Goal: Task Accomplishment & Management: Manage account settings

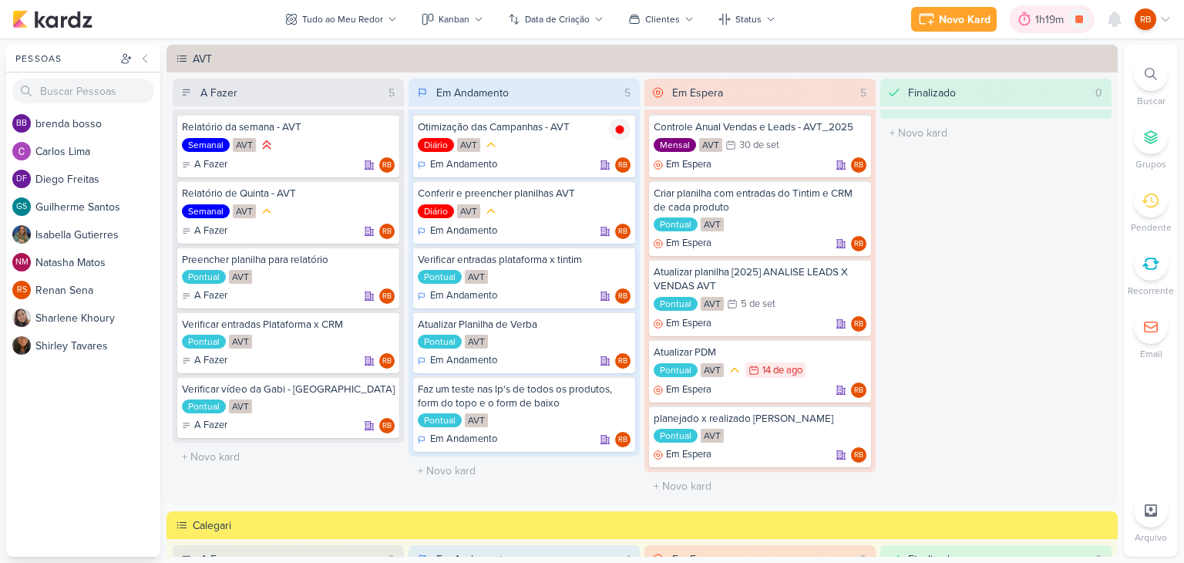
click at [1050, 19] on div "1h19m" at bounding box center [1051, 20] width 33 height 16
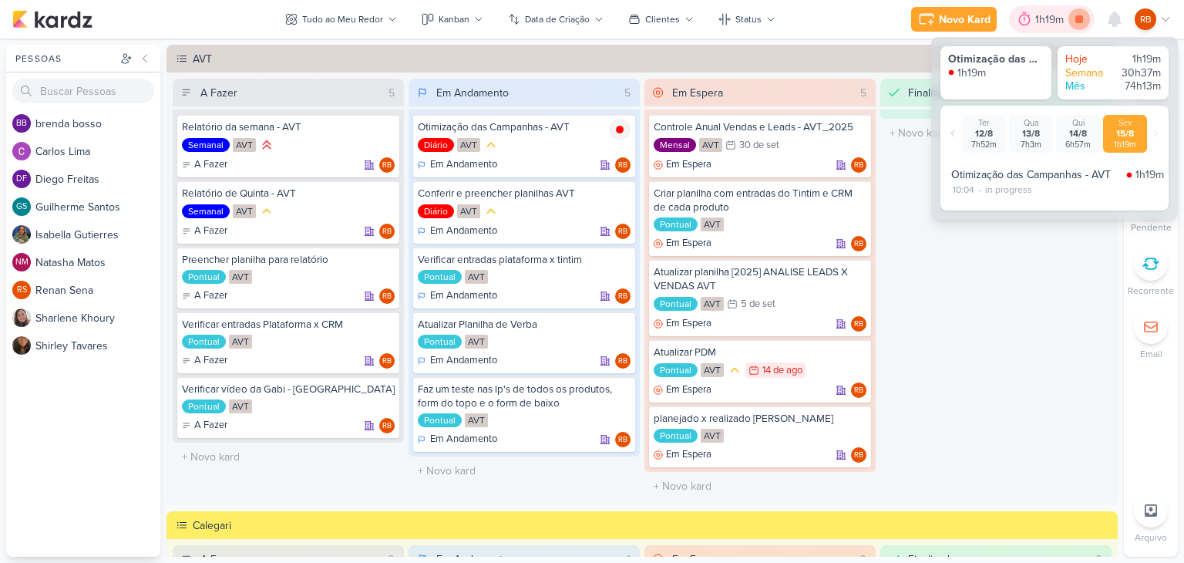
click at [1082, 18] on icon at bounding box center [1079, 19] width 8 height 8
click at [1071, 20] on div "1h19m" at bounding box center [1073, 20] width 33 height 16
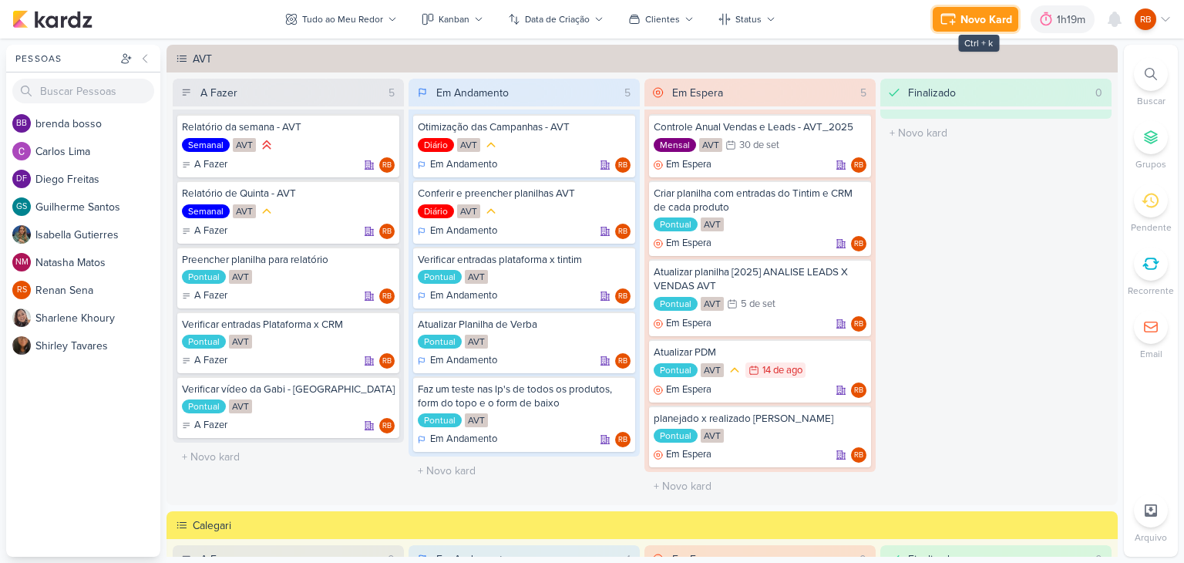
click at [988, 12] on div "Novo Kard" at bounding box center [986, 20] width 52 height 16
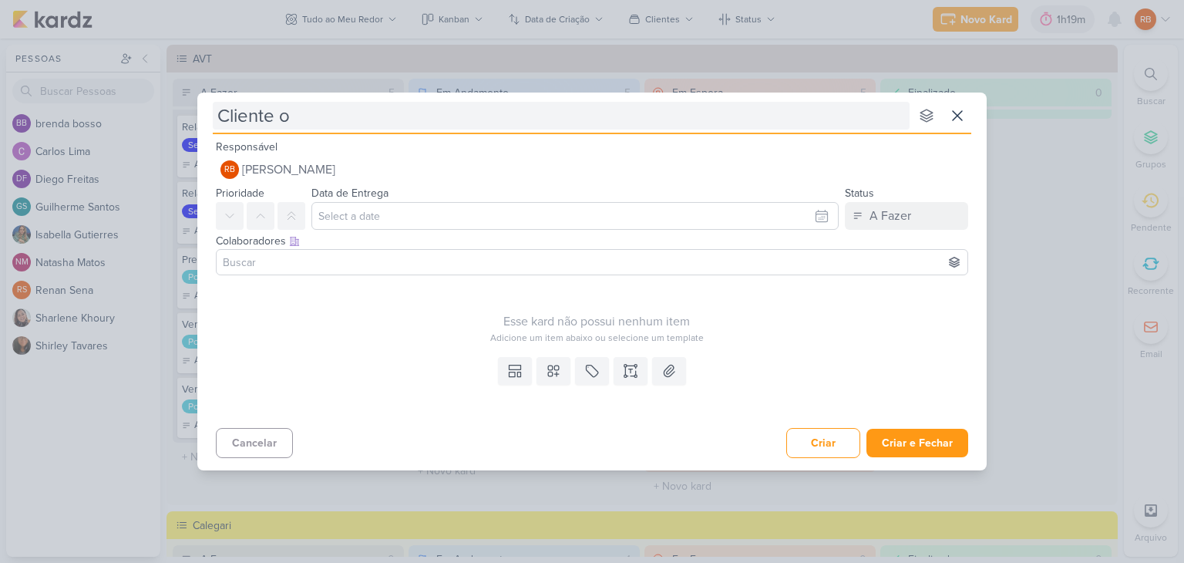
type input "Cliente oc"
type input "Cliente ocult"
type input "Cliente oculto"
type input "Cliente oculto -"
type input "Cliente oculto - Si"
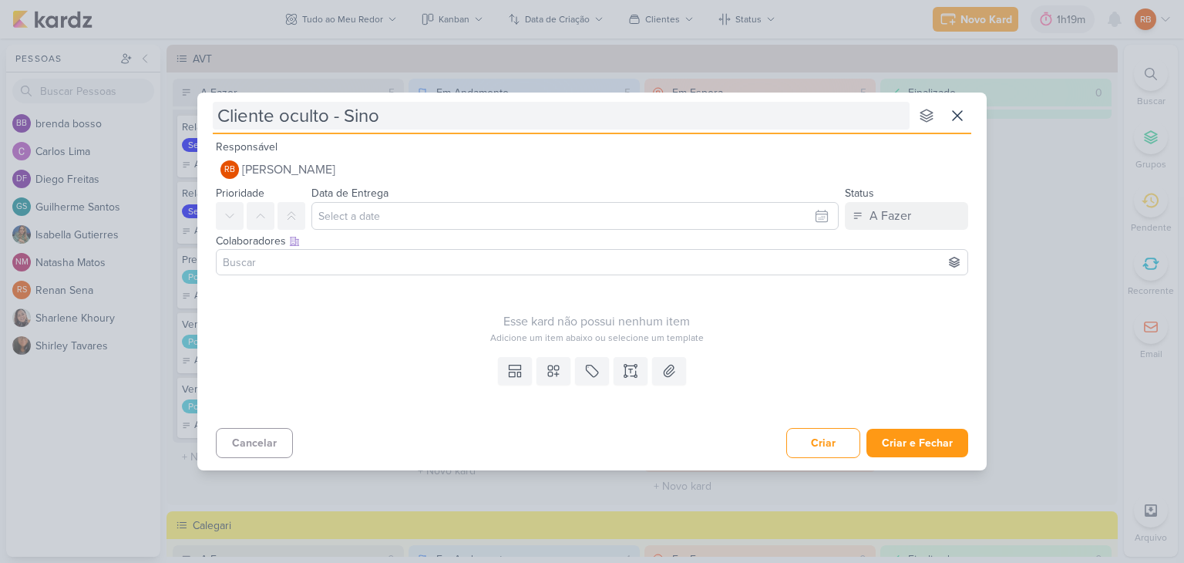
type input "Cliente oculto - Sinop"
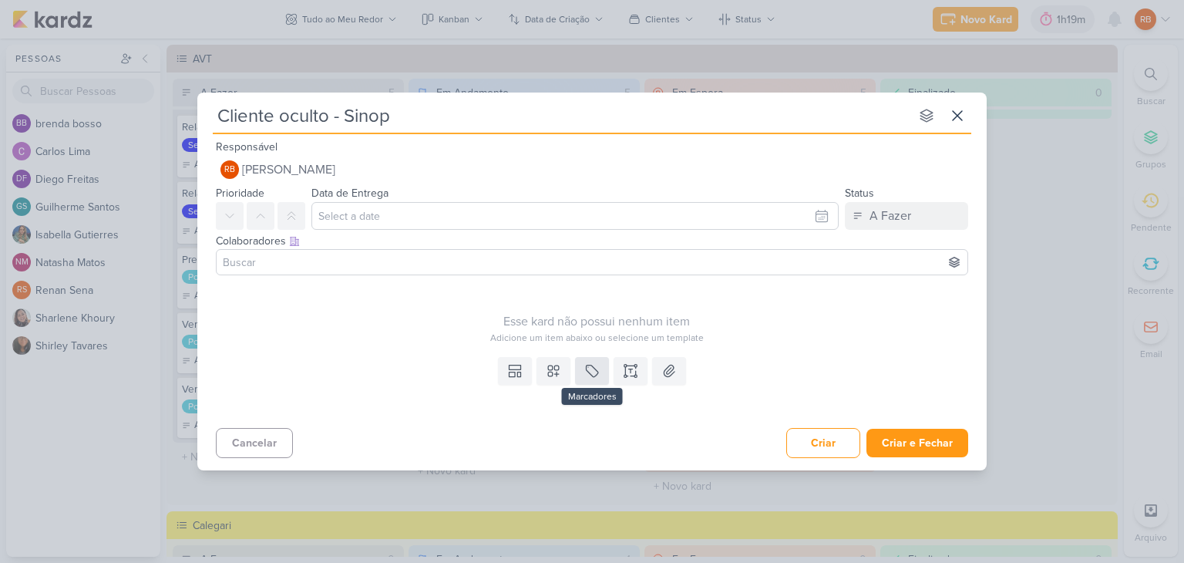
type input "Cliente oculto - Sinop"
click at [593, 377] on icon at bounding box center [591, 370] width 15 height 15
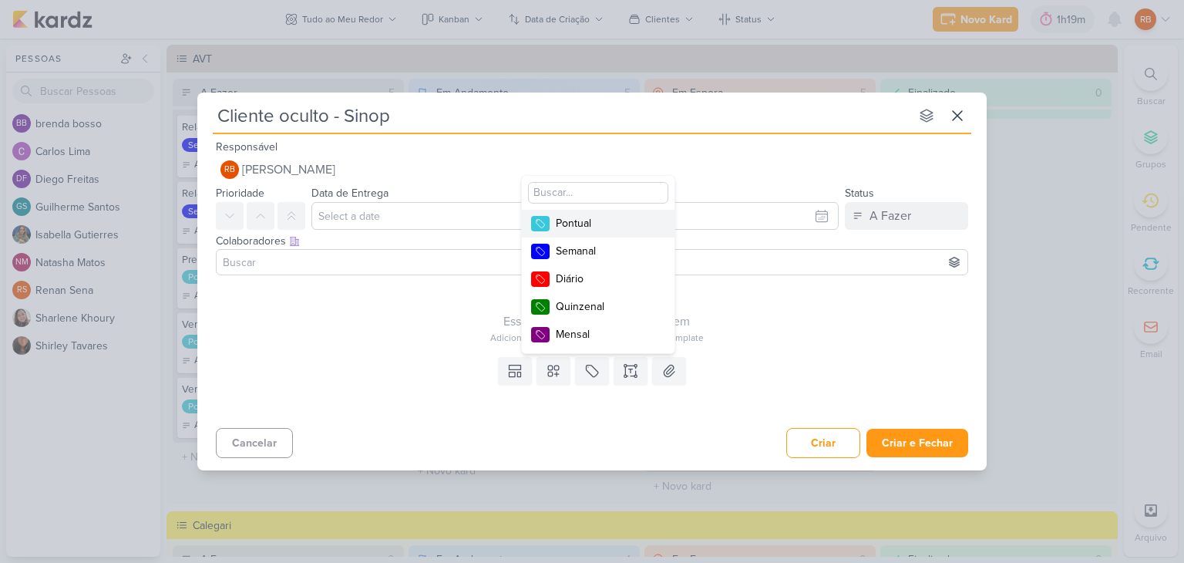
click at [606, 224] on div "Pontual" at bounding box center [606, 223] width 100 height 16
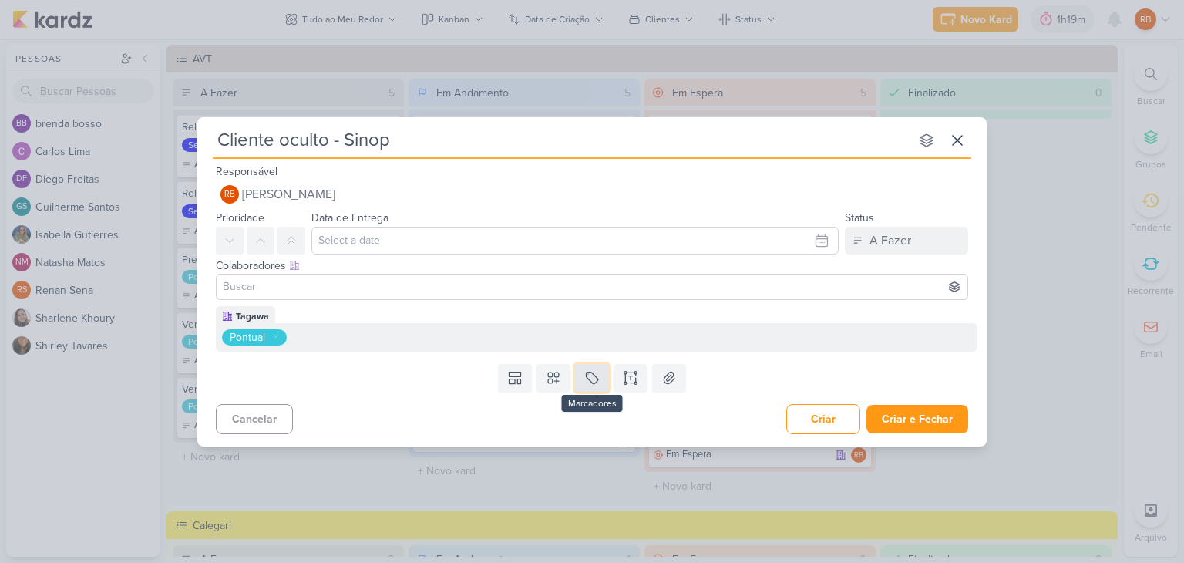
click at [592, 379] on icon at bounding box center [591, 377] width 15 height 15
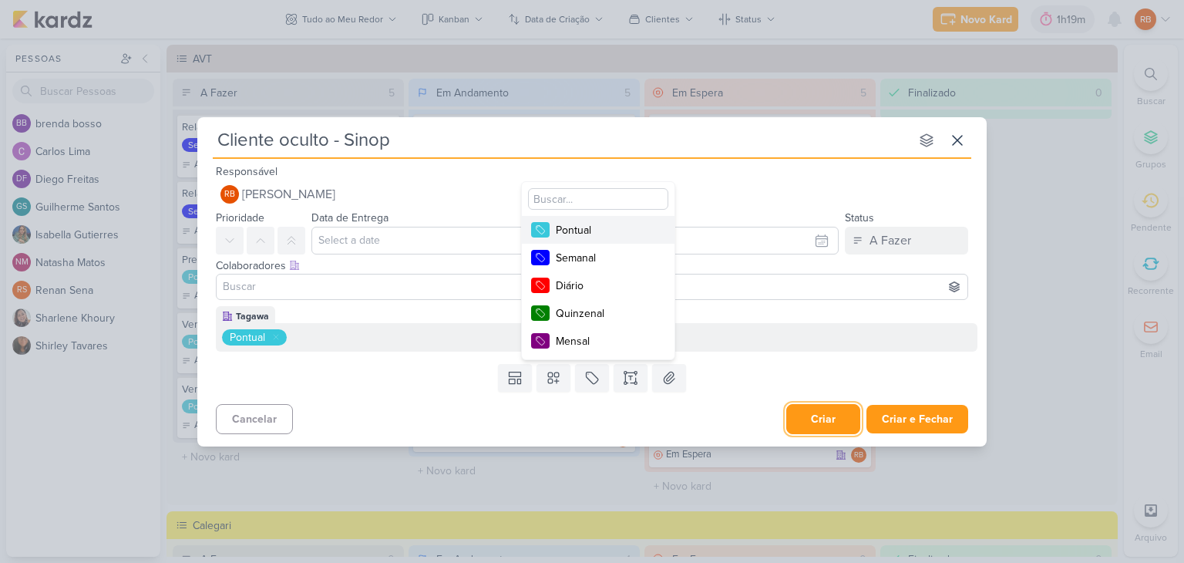
click at [822, 405] on button "Criar" at bounding box center [823, 419] width 74 height 30
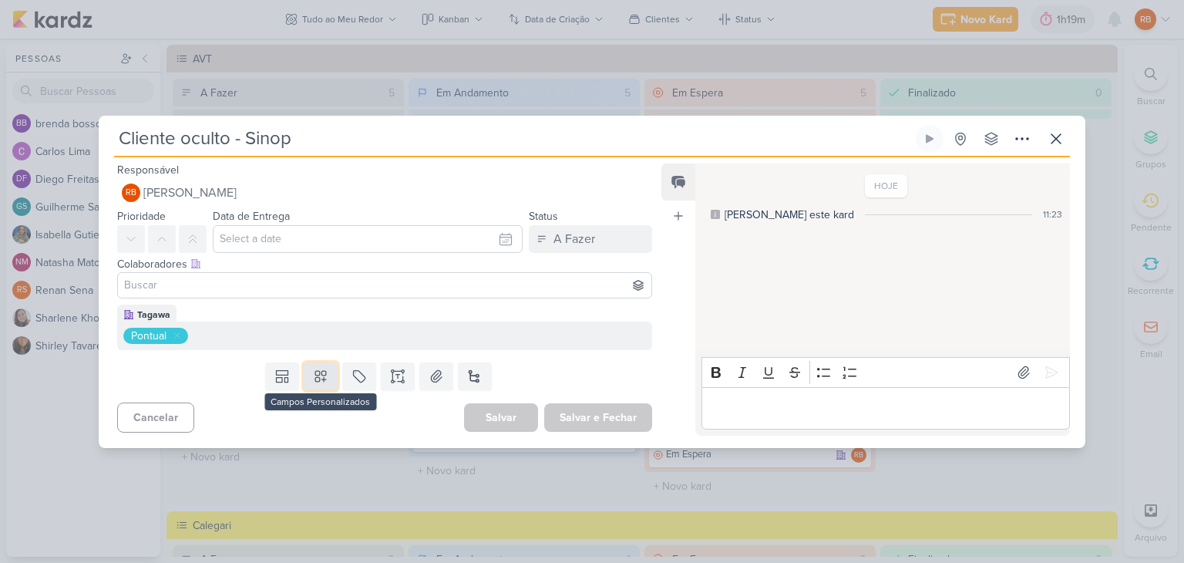
click at [313, 377] on icon at bounding box center [320, 375] width 15 height 15
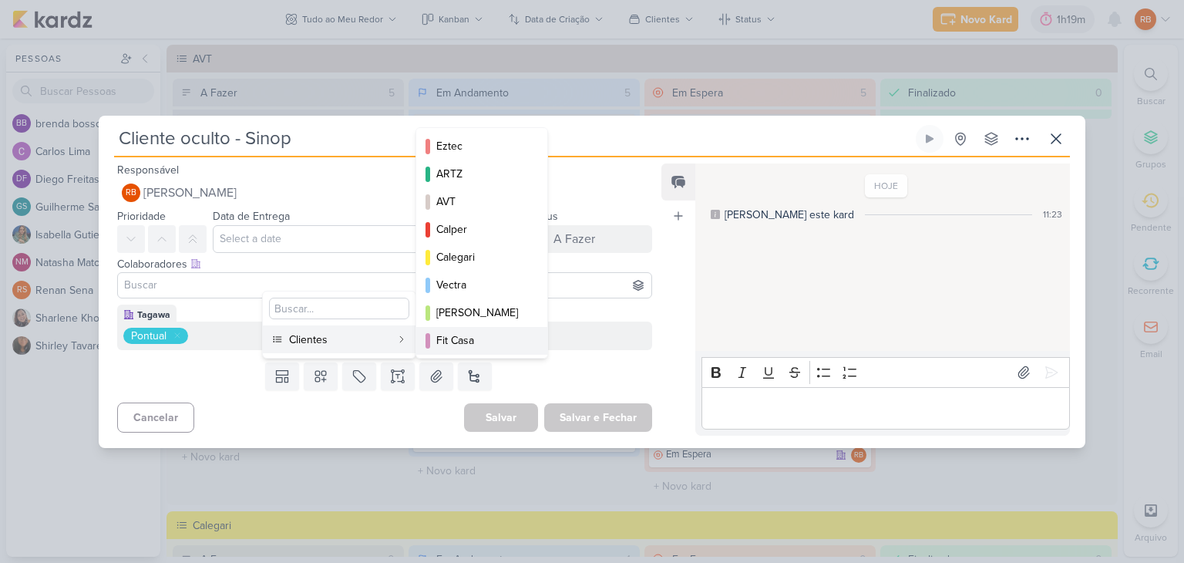
scroll to position [223, 0]
click at [495, 302] on button "Menin" at bounding box center [481, 312] width 131 height 28
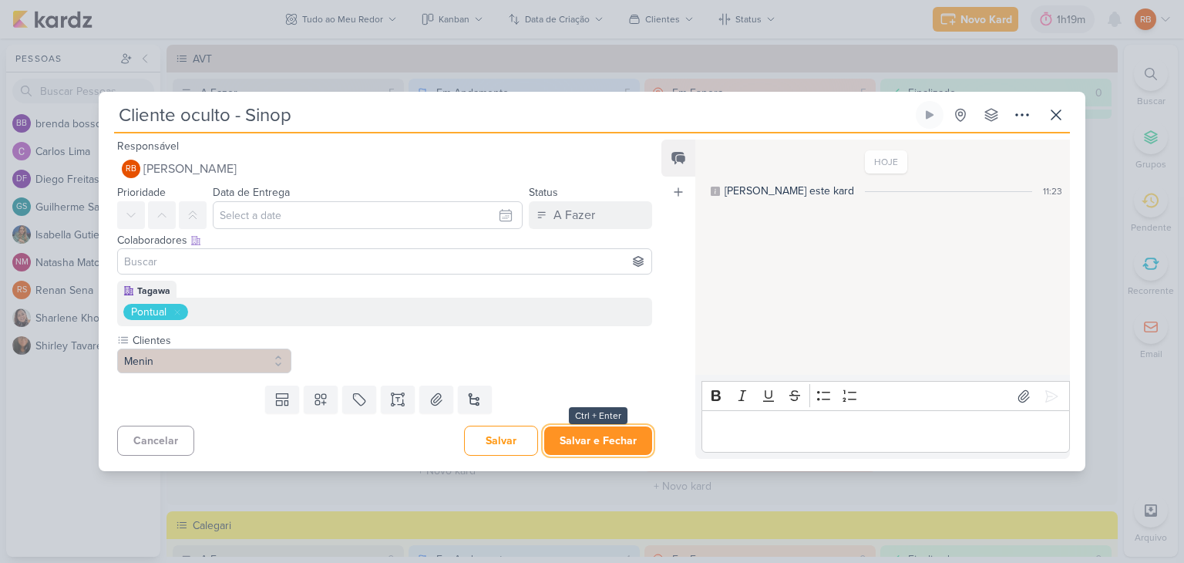
click at [613, 437] on button "Salvar e Fechar" at bounding box center [598, 440] width 108 height 29
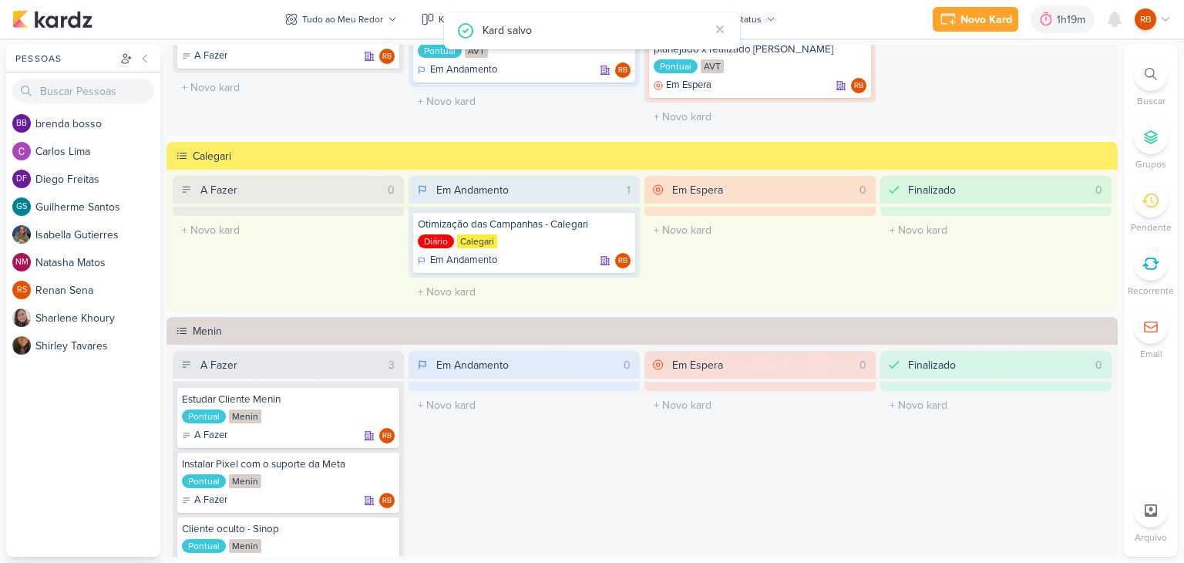
scroll to position [463, 0]
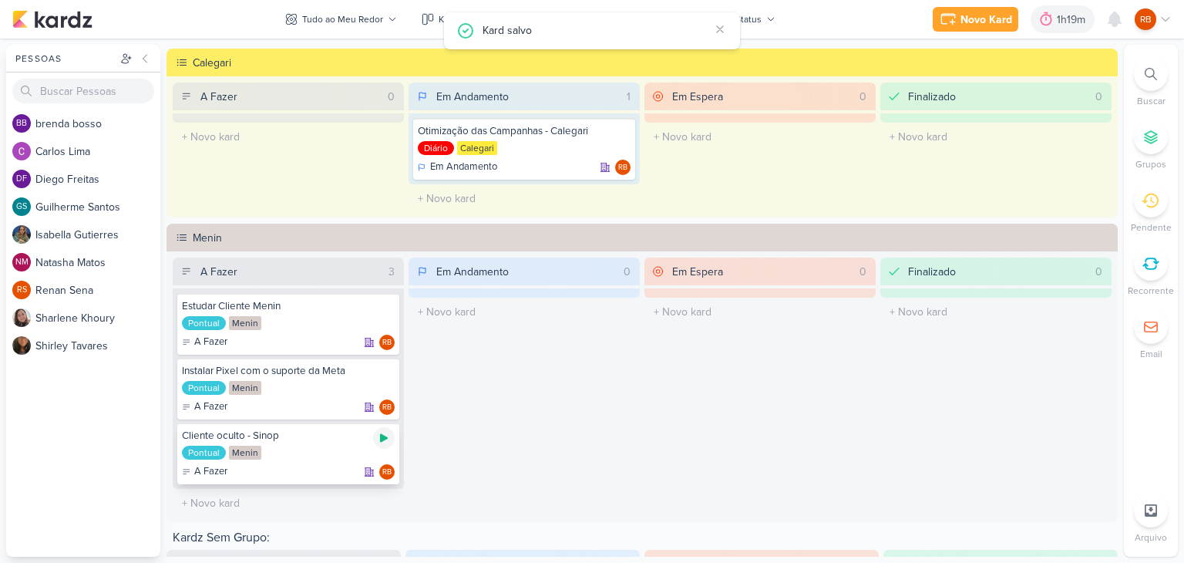
click at [383, 432] on icon at bounding box center [384, 438] width 12 height 12
click at [378, 438] on icon at bounding box center [384, 438] width 12 height 12
click at [1059, 22] on div "1h19m" at bounding box center [1073, 20] width 33 height 16
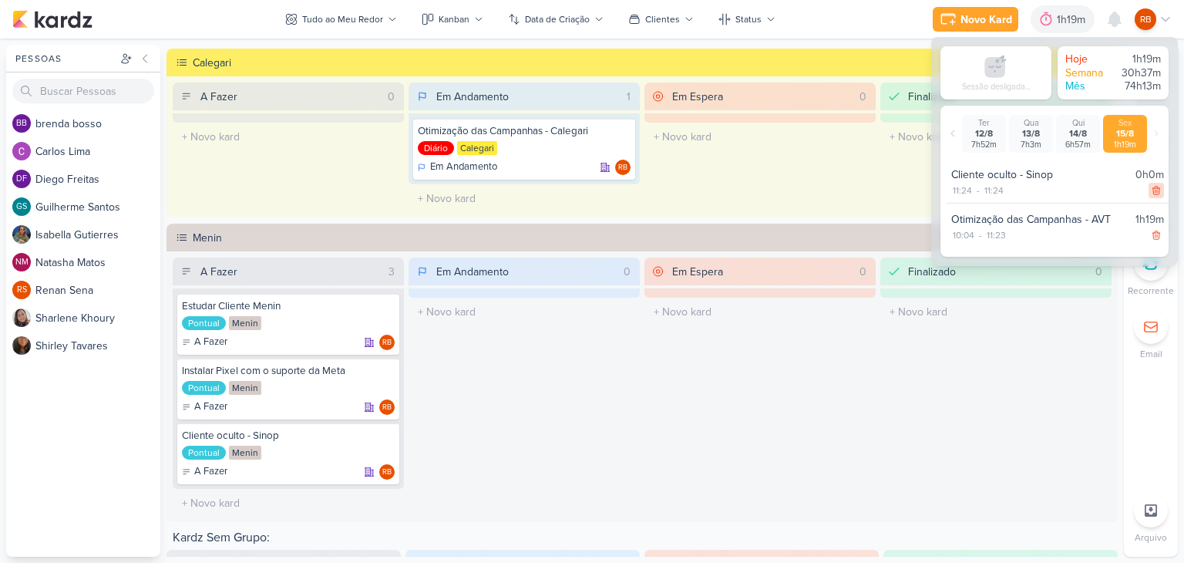
click at [1149, 188] on div at bounding box center [1156, 190] width 15 height 15
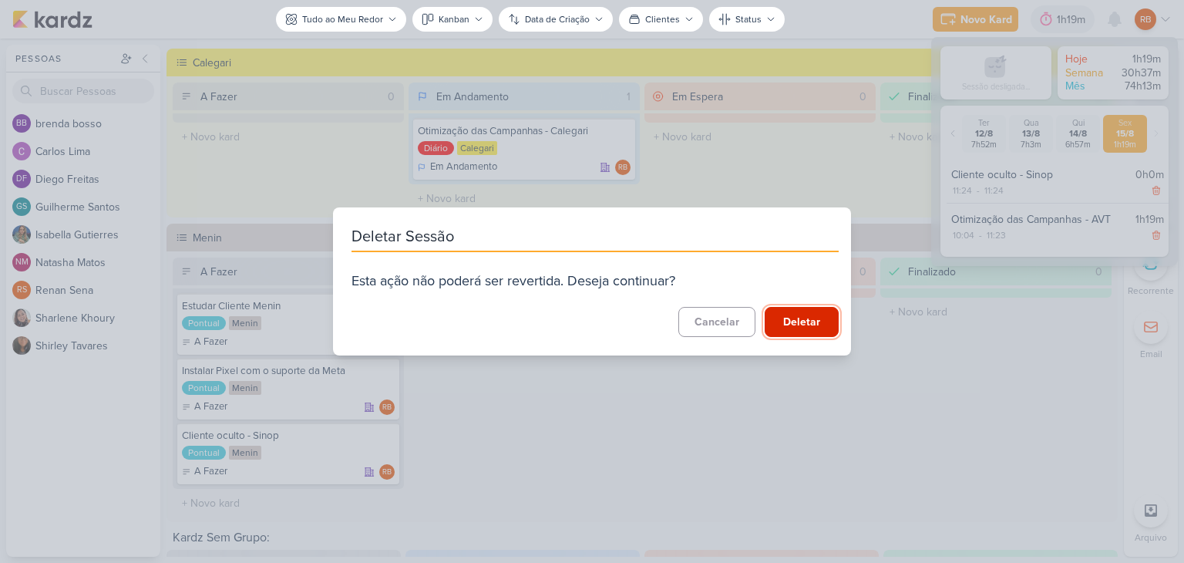
click at [813, 321] on button "Deletar" at bounding box center [802, 322] width 74 height 30
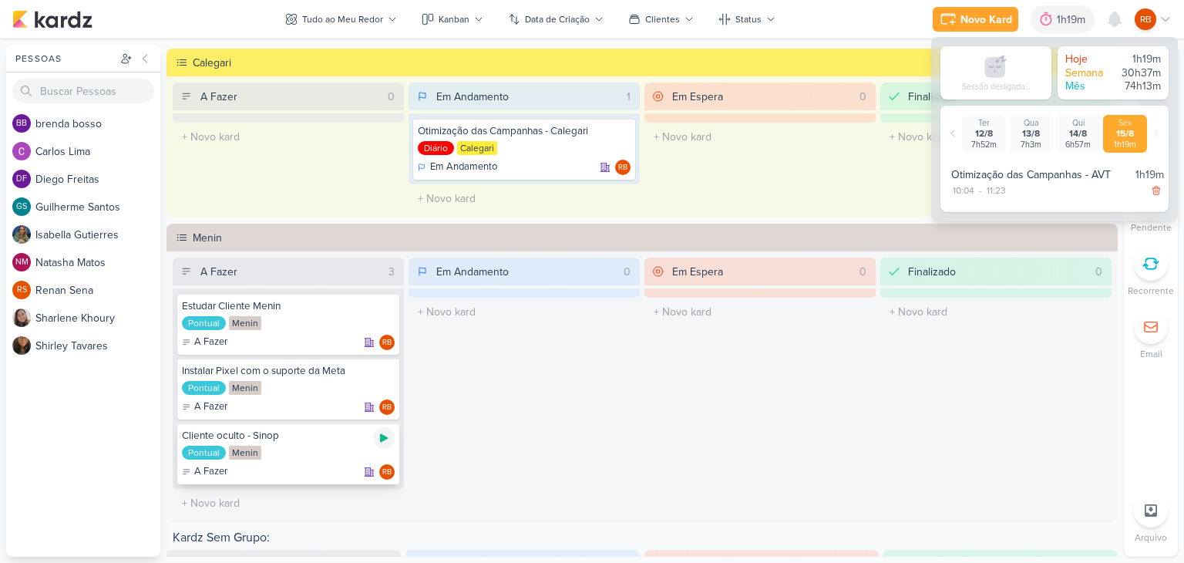
click at [380, 436] on icon at bounding box center [384, 438] width 8 height 8
click at [880, 388] on div "Finalizado 0 O título do kard deve ter menos que 100 caracteres" at bounding box center [995, 387] width 231 height 260
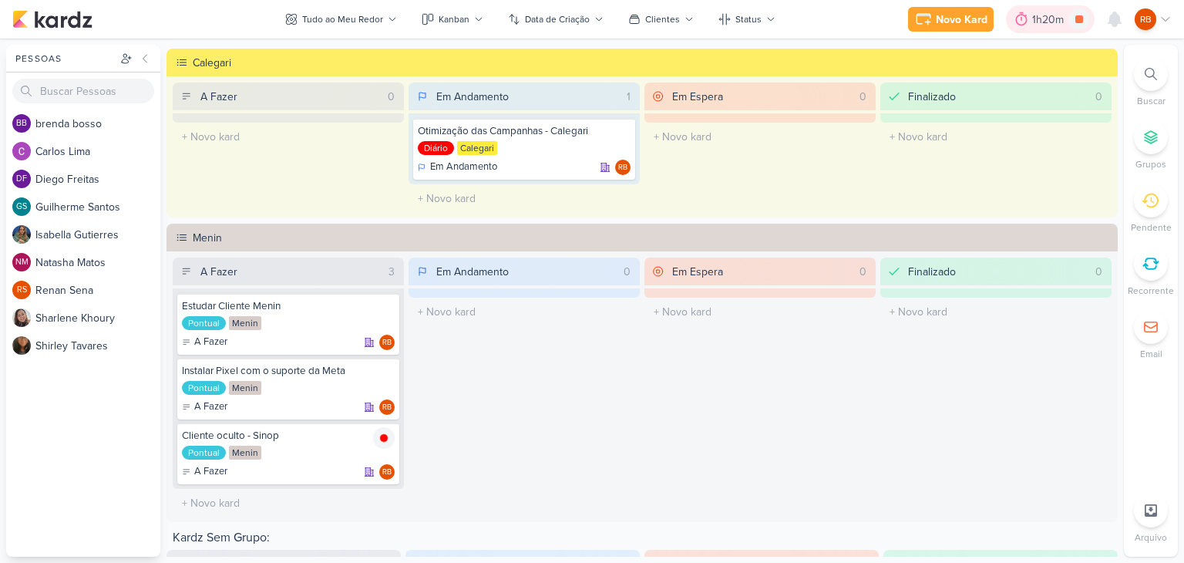
click at [1049, 19] on div "1h20m" at bounding box center [1050, 20] width 36 height 16
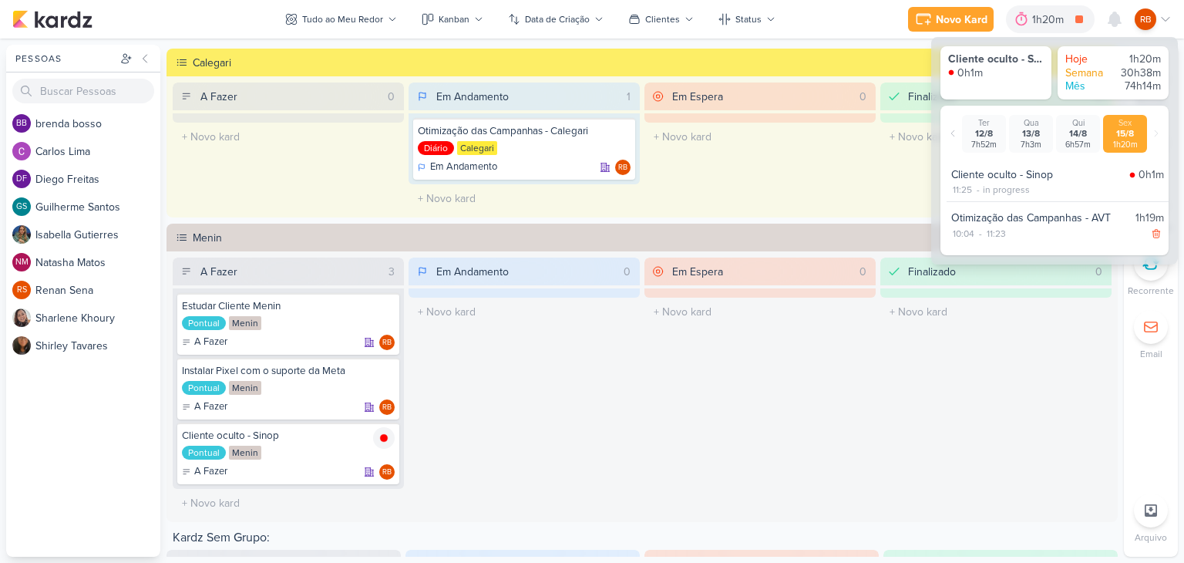
click at [829, 375] on div "Em Espera 0 O título do kard deve ter menos que 100 caracteres" at bounding box center [759, 387] width 231 height 260
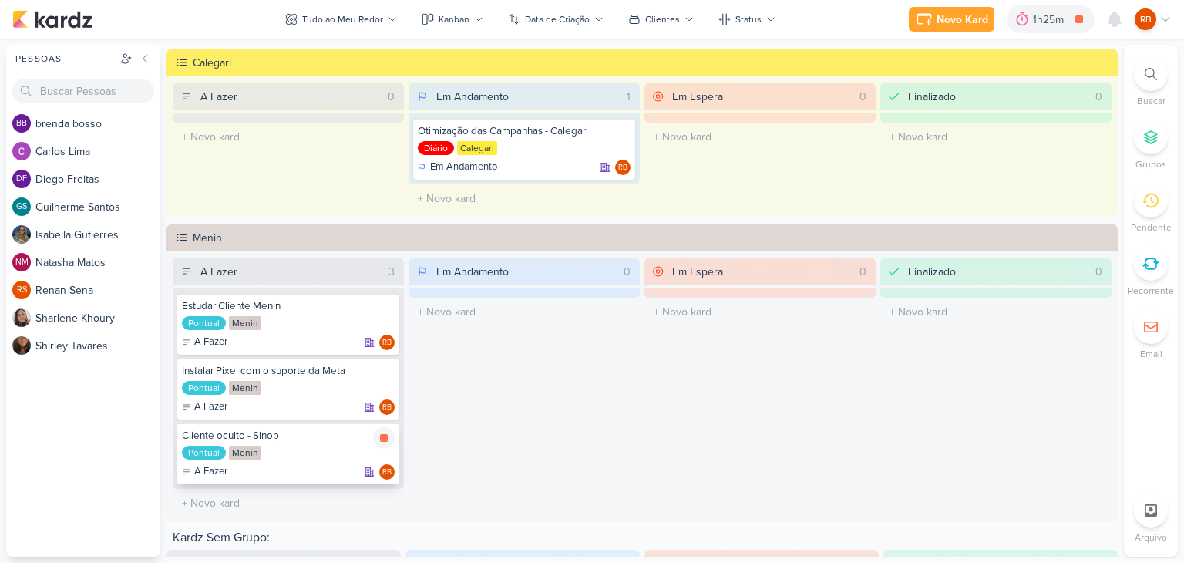
click at [323, 439] on div "Cliente oculto - Sinop" at bounding box center [288, 436] width 213 height 14
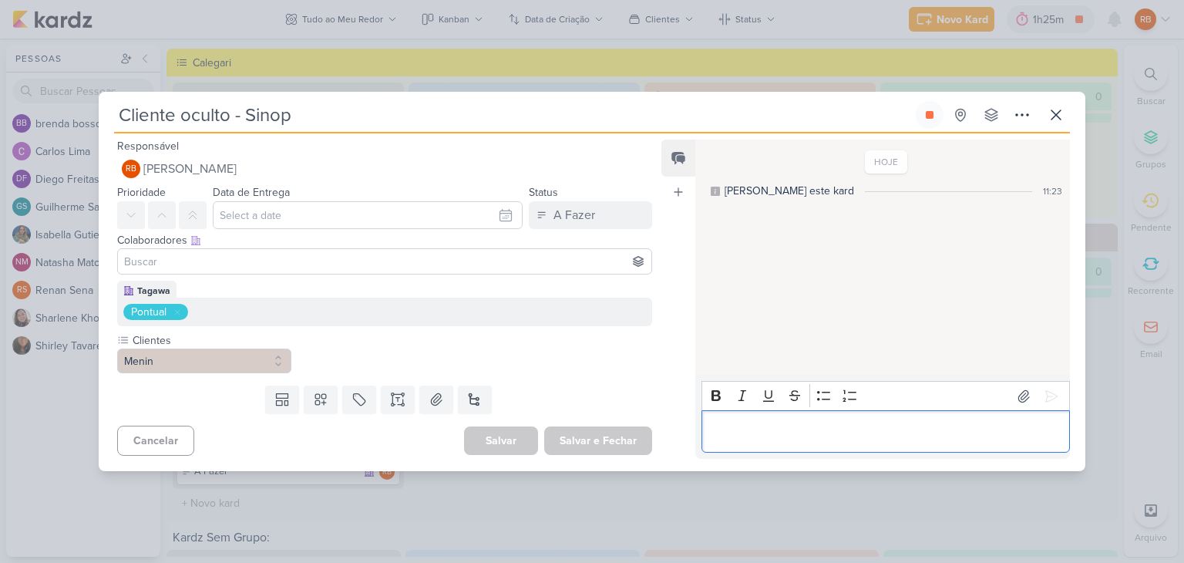
click at [791, 436] on p "Editor editing area: main" at bounding box center [885, 431] width 352 height 19
click at [931, 112] on icon at bounding box center [930, 115] width 8 height 8
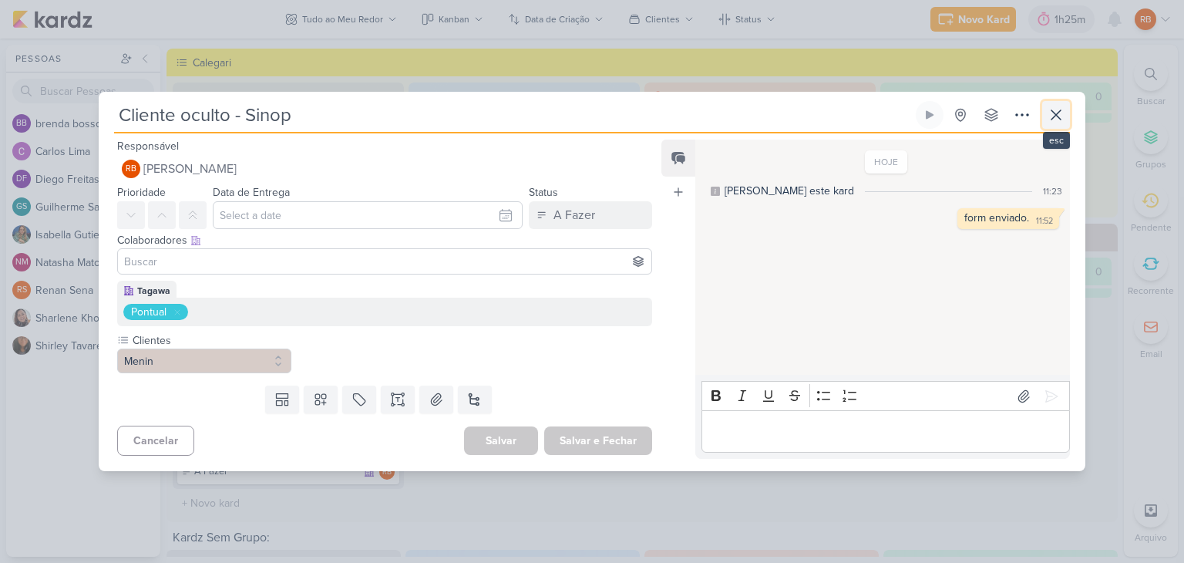
click at [1055, 116] on icon at bounding box center [1055, 114] width 9 height 9
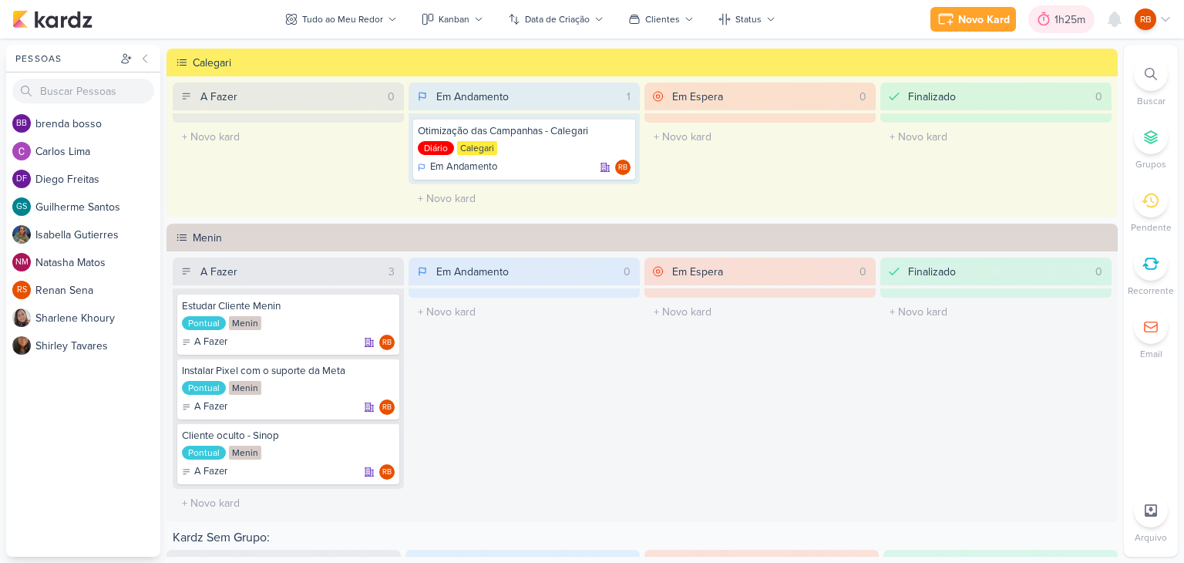
click at [1065, 24] on div "1h25m" at bounding box center [1072, 20] width 35 height 16
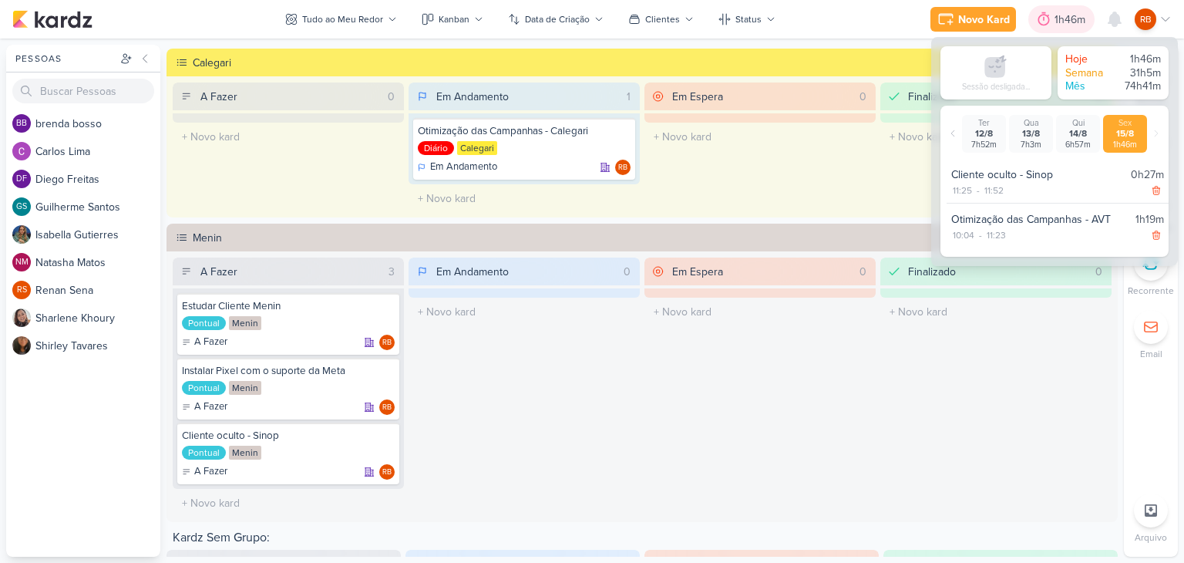
click at [1065, 24] on div "1h46m" at bounding box center [1072, 20] width 35 height 16
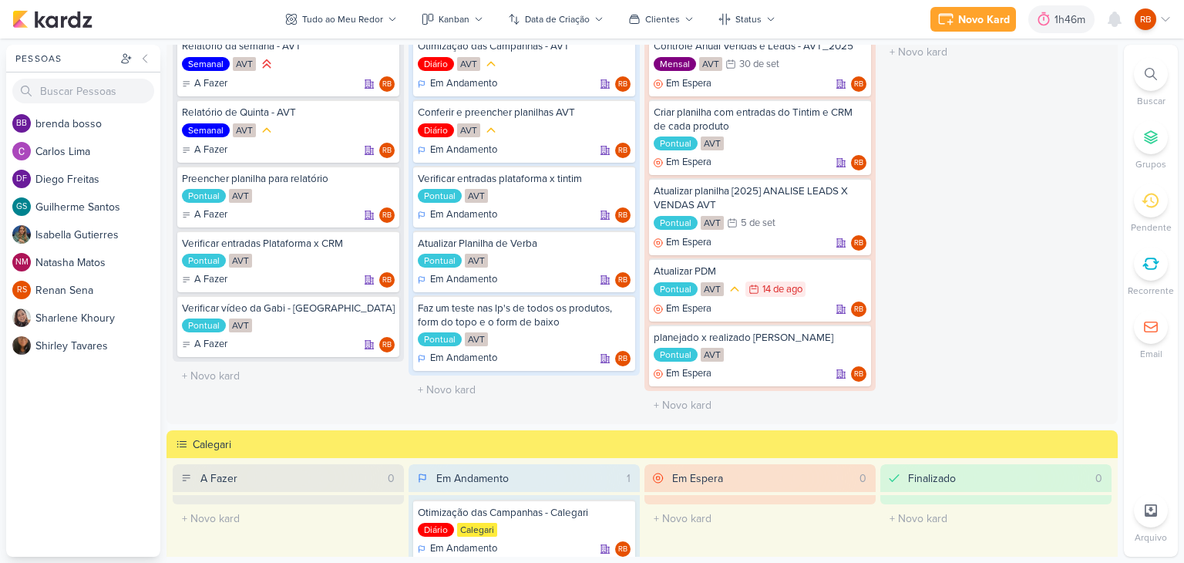
scroll to position [45, 0]
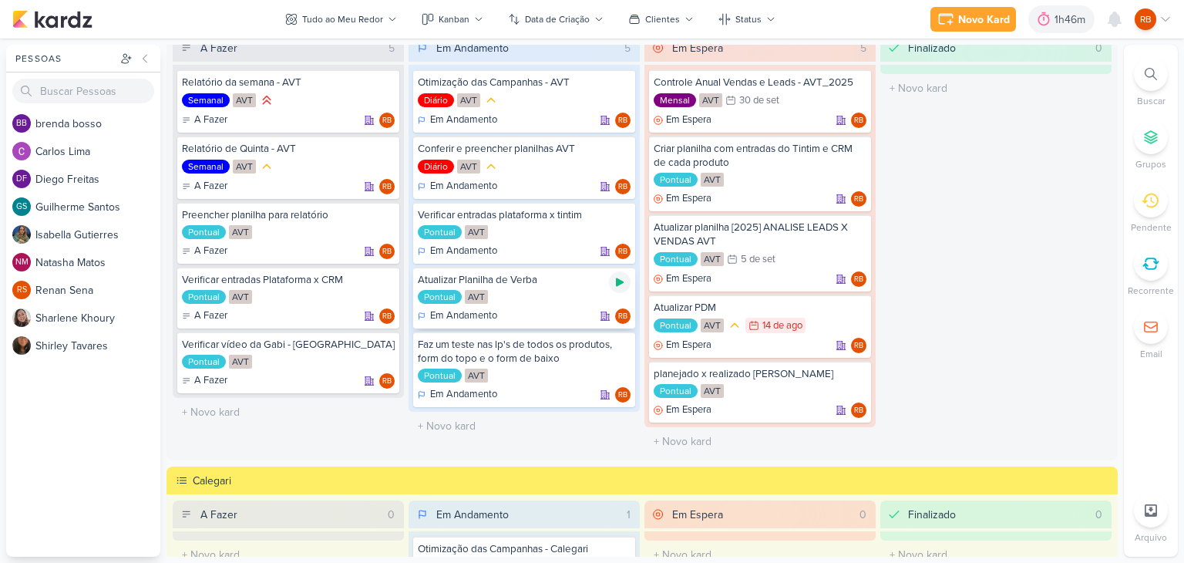
click at [621, 280] on icon at bounding box center [620, 282] width 12 height 12
click at [1054, 22] on div at bounding box center [1044, 19] width 22 height 25
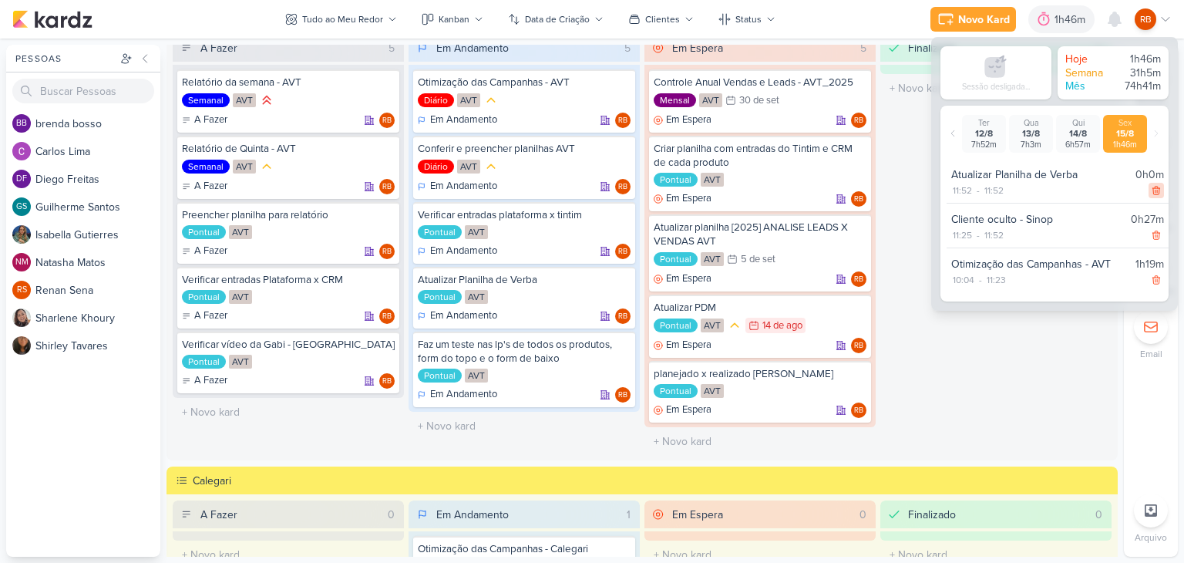
click at [1152, 190] on icon at bounding box center [1155, 191] width 7 height 8
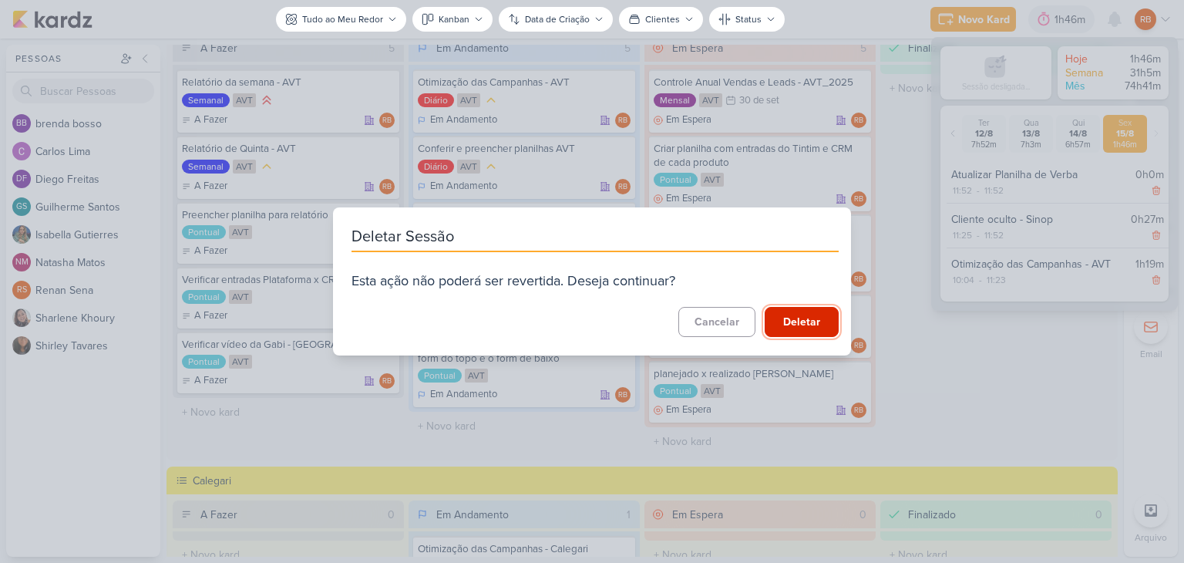
click at [804, 325] on button "Deletar" at bounding box center [802, 322] width 74 height 30
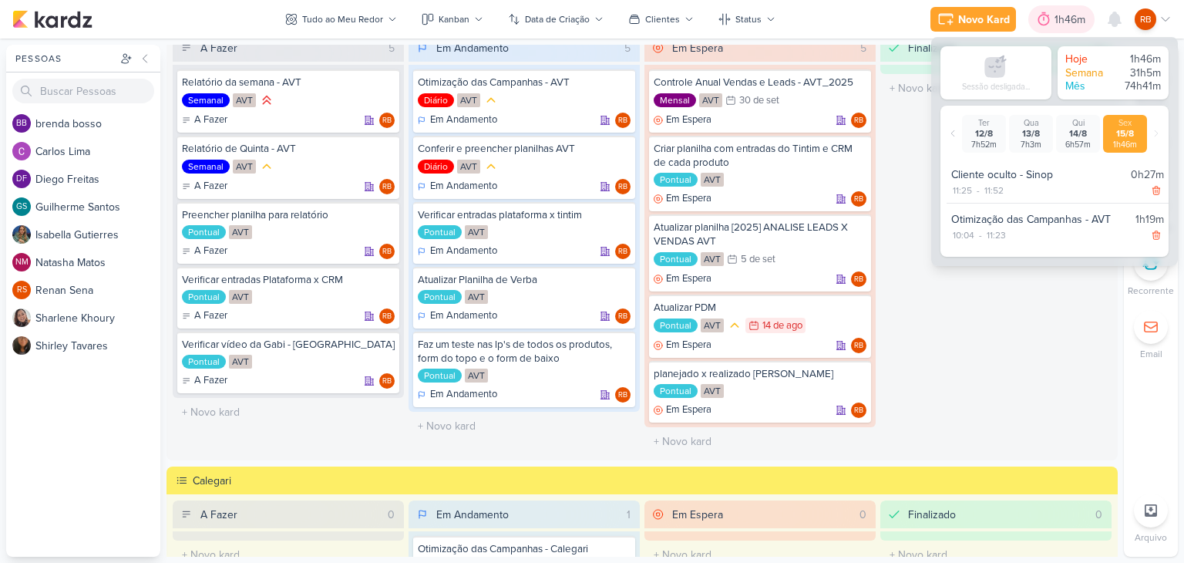
click at [1058, 10] on div "1h46m" at bounding box center [1061, 19] width 66 height 28
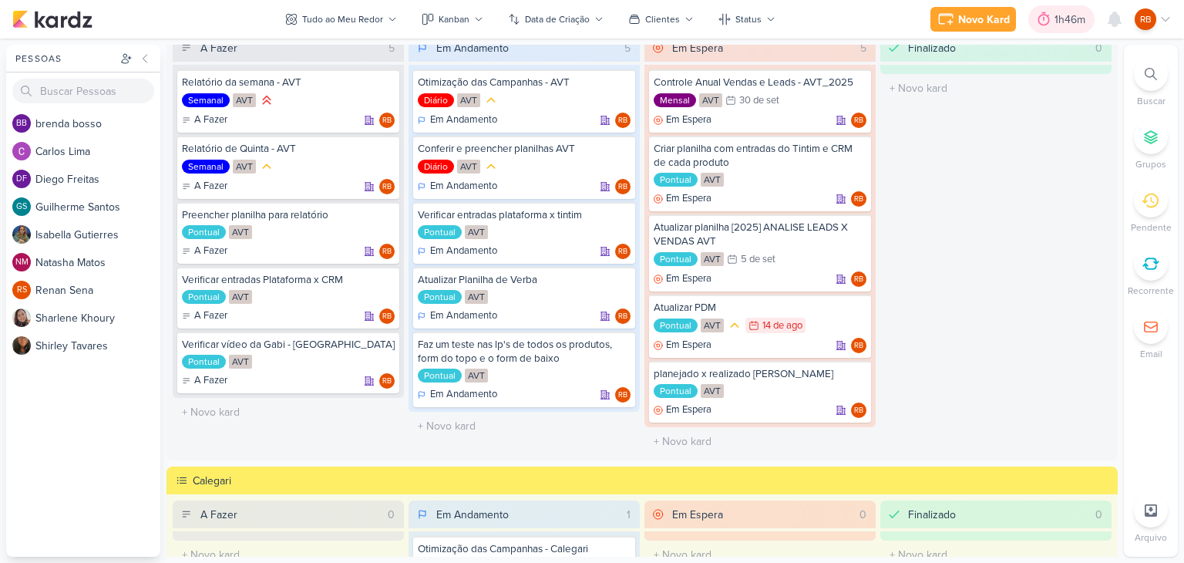
click at [1060, 12] on div "1h46m" at bounding box center [1072, 20] width 35 height 16
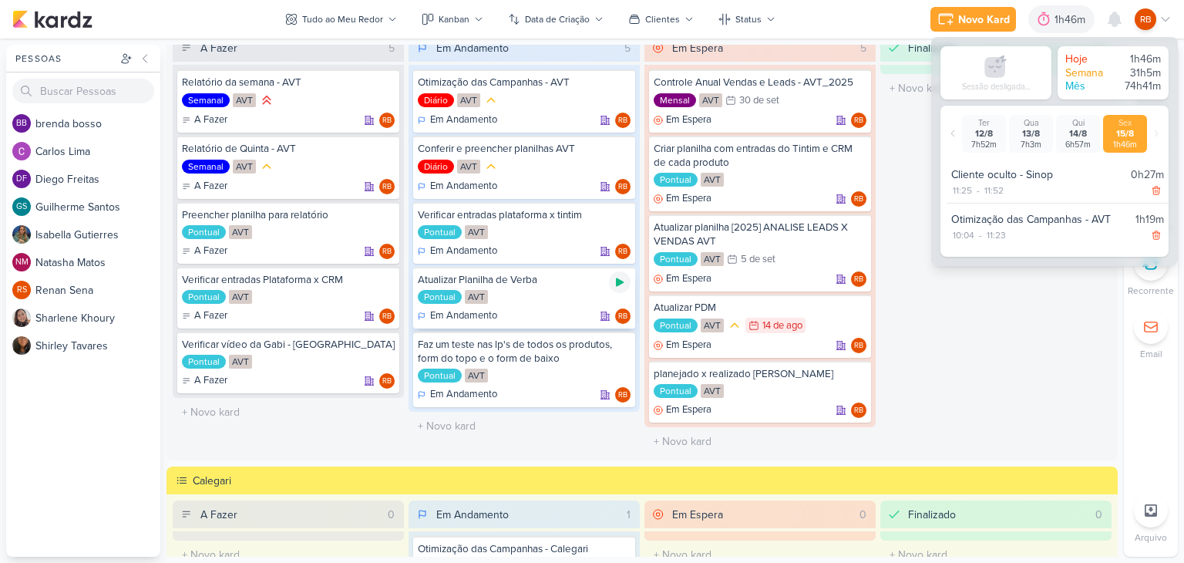
click at [614, 276] on icon at bounding box center [620, 282] width 12 height 12
click at [1051, 18] on div "2h0m" at bounding box center [1052, 20] width 32 height 16
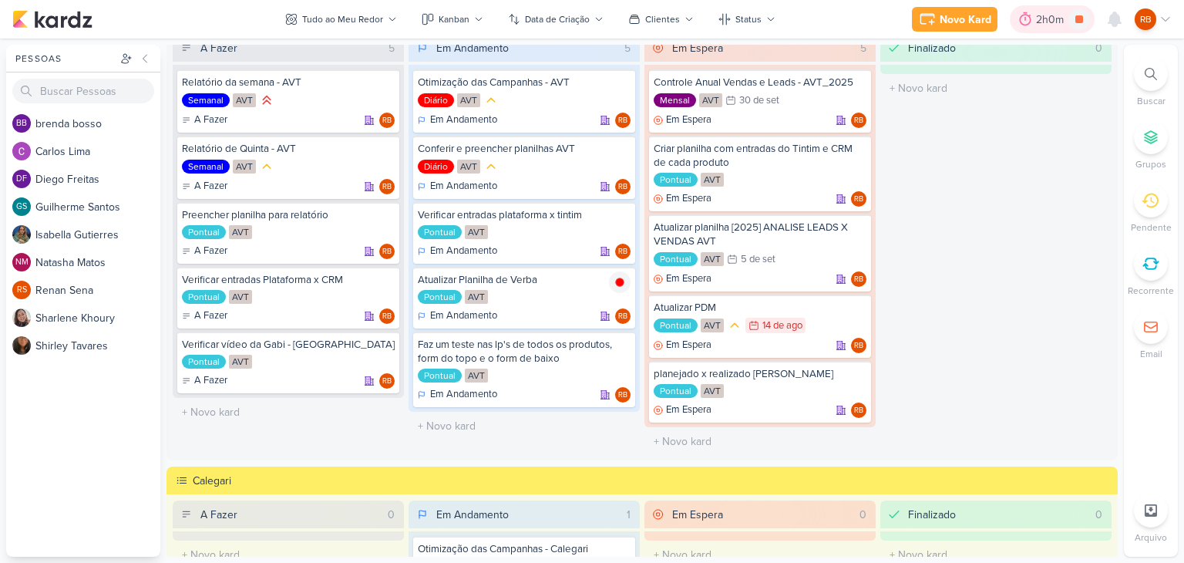
click at [1045, 19] on div "2h0m" at bounding box center [1052, 20] width 32 height 16
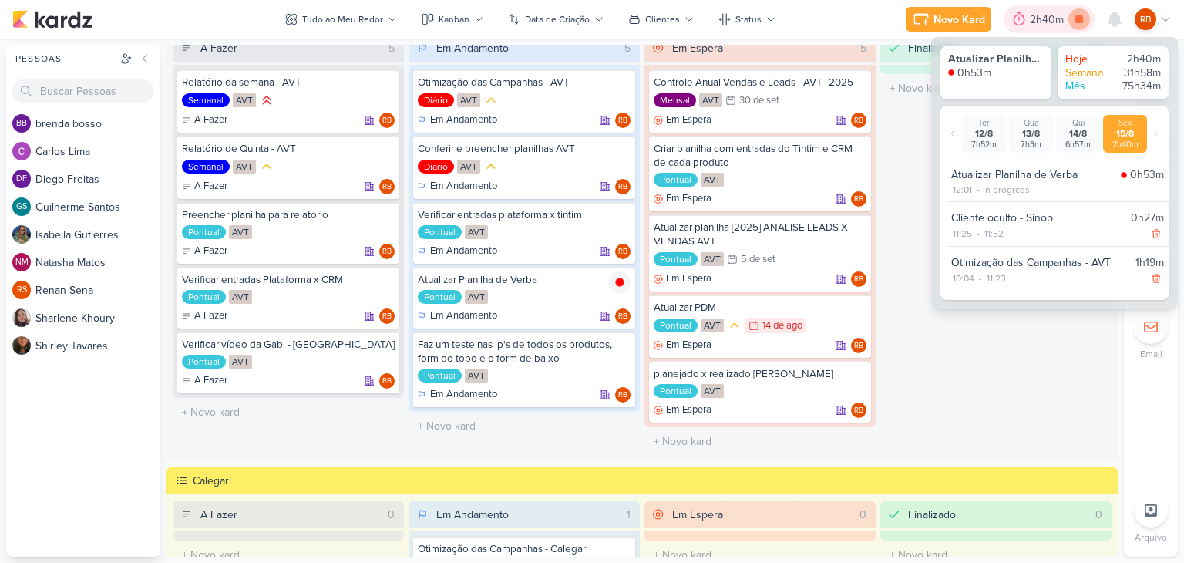
click at [1081, 19] on icon at bounding box center [1079, 19] width 8 height 8
click at [894, 325] on div "Finalizado 0 O título do kard deve ter menos que 100 caracteres" at bounding box center [995, 245] width 231 height 422
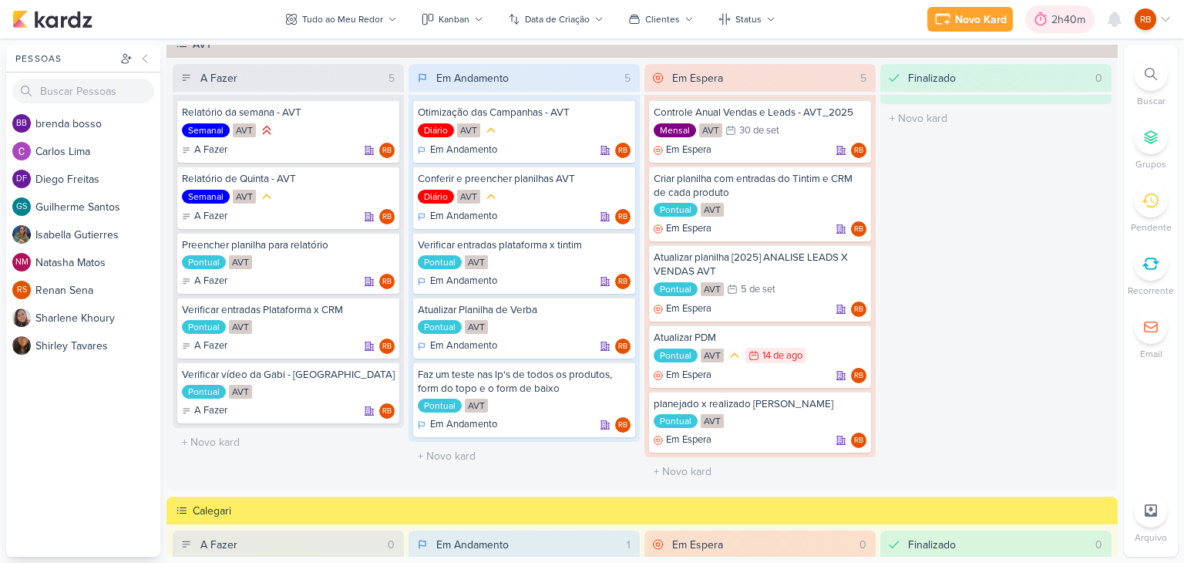
scroll to position [0, 0]
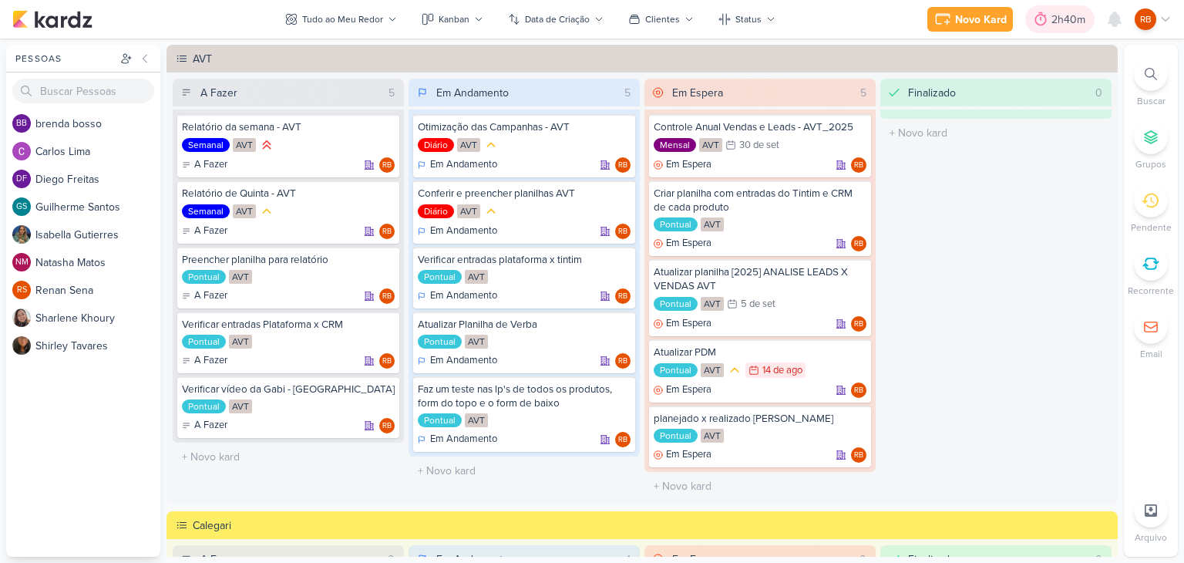
click at [1057, 22] on div "2h40m" at bounding box center [1070, 20] width 39 height 16
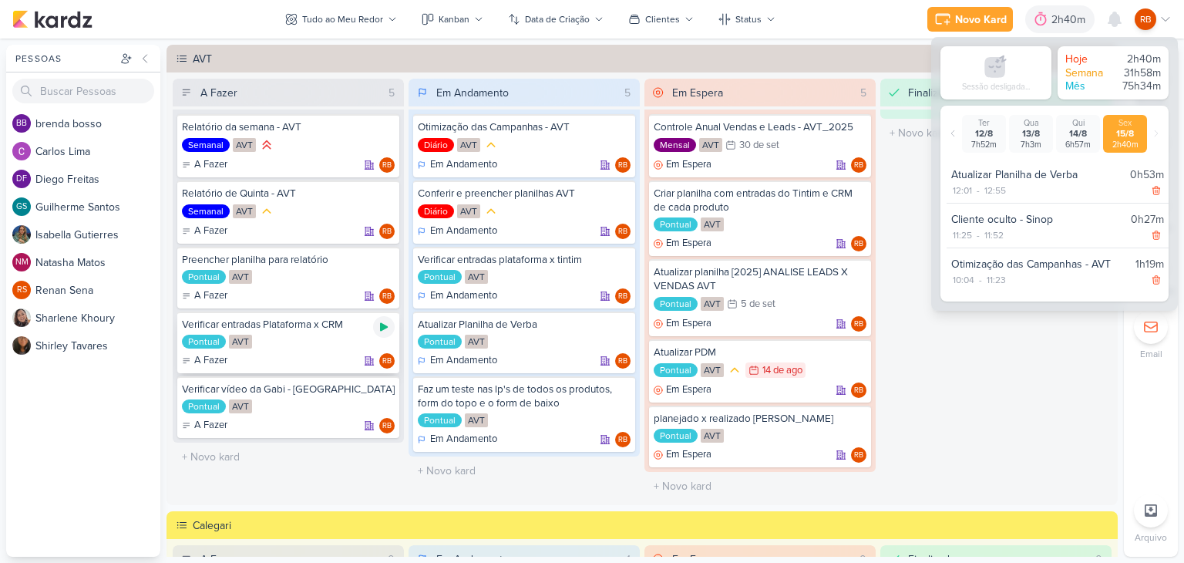
click at [382, 325] on icon at bounding box center [384, 327] width 8 height 8
click at [1032, 22] on div "2h40m" at bounding box center [1049, 20] width 39 height 16
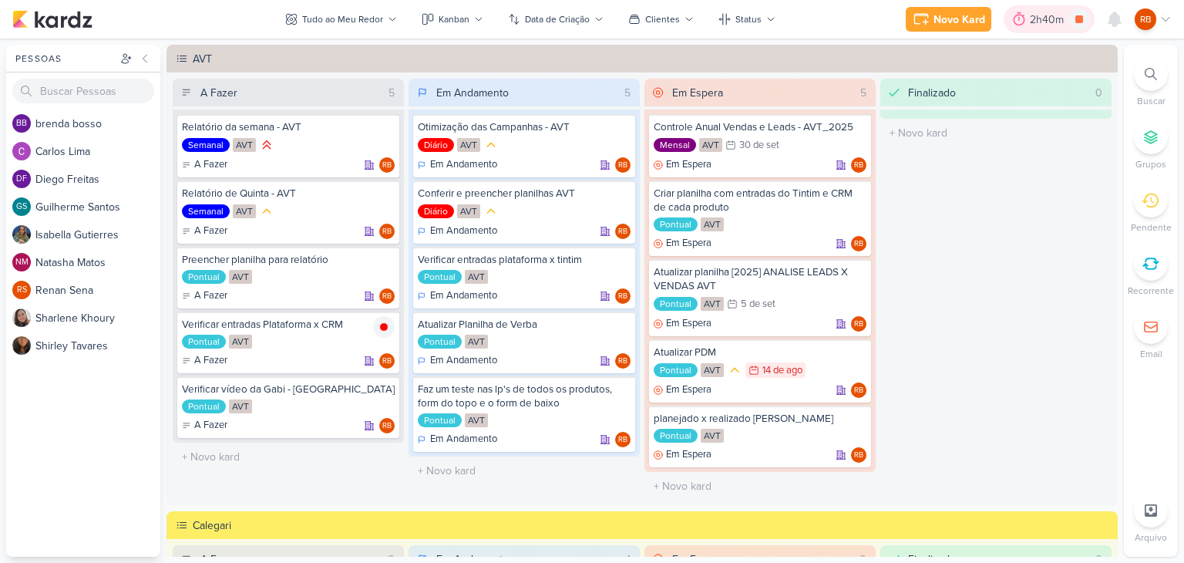
click at [1038, 20] on div "2h40m" at bounding box center [1049, 20] width 39 height 16
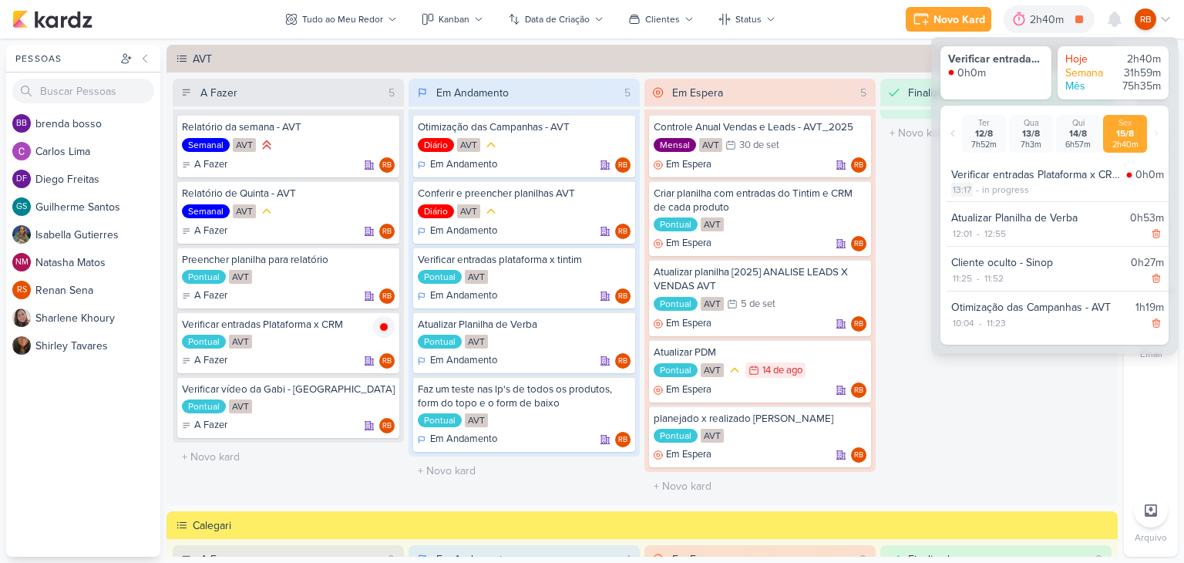
click at [968, 192] on div "13:17" at bounding box center [962, 190] width 22 height 14
select select "13"
click at [984, 207] on select "00 01 02 03 04 05 06 07 08 09 10 11 12 13 14 15 16 17 18 19 20 21 22 23 24 25 2…" at bounding box center [990, 209] width 22 height 19
click at [979, 200] on select "00 01 02 03 04 05 06 07 08 09 10 11 12 13 14 15 16 17 18 19 20 21 22 23 24 25 2…" at bounding box center [990, 209] width 22 height 19
click at [1008, 212] on icon at bounding box center [1013, 209] width 19 height 19
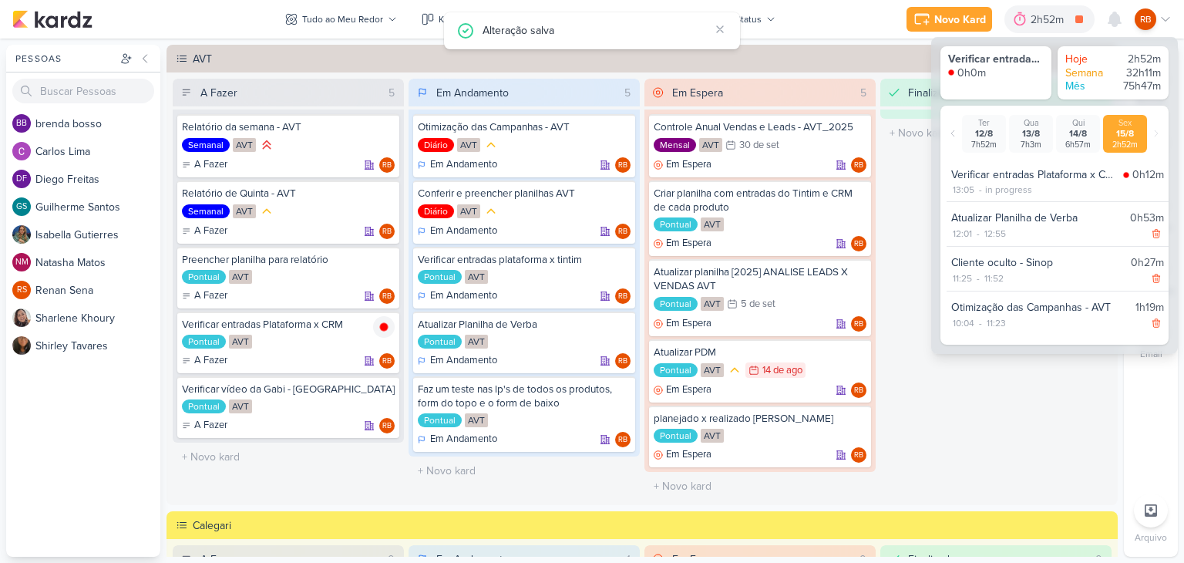
click at [943, 405] on div "Finalizado 0 O título do kard deve ter menos que 100 caracteres" at bounding box center [995, 290] width 231 height 422
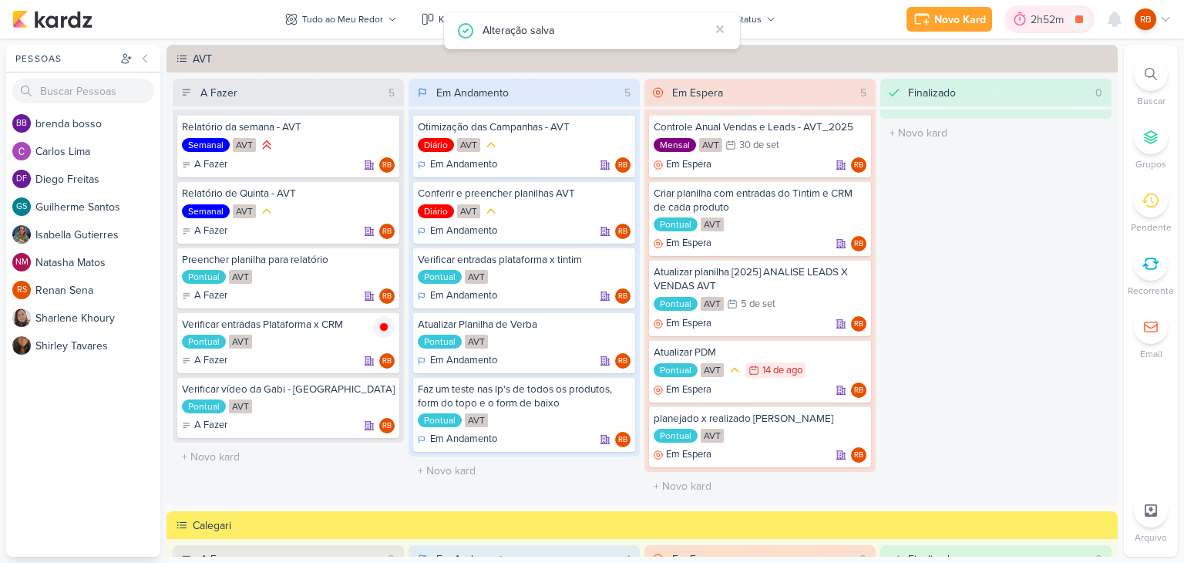
click at [1039, 12] on div "2h52m" at bounding box center [1050, 20] width 38 height 16
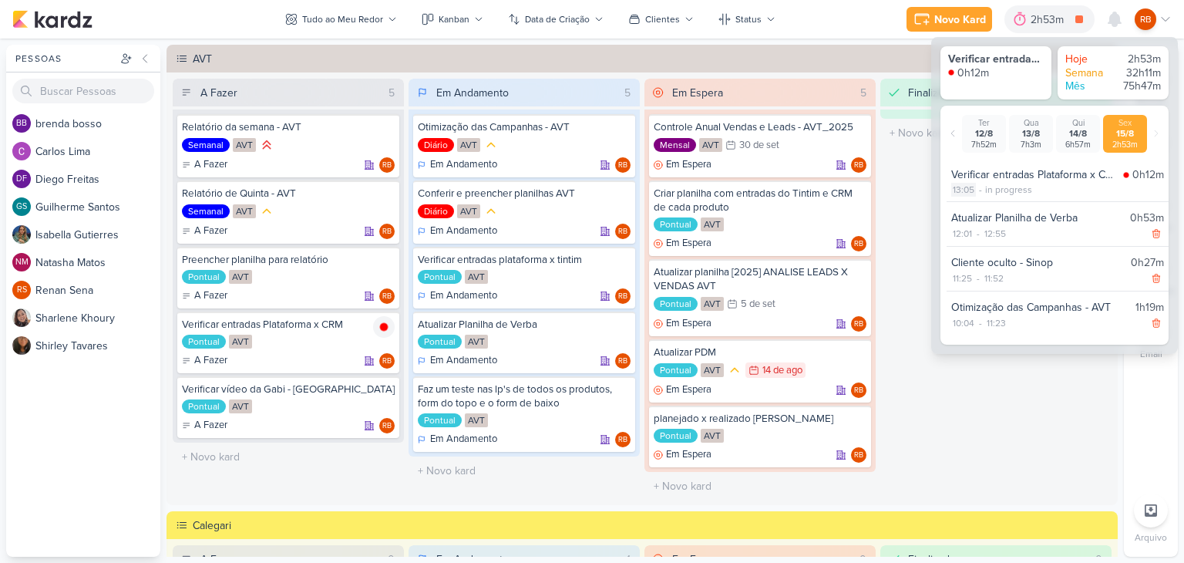
click at [970, 190] on div "13:05" at bounding box center [963, 190] width 25 height 14
click at [998, 209] on select "00 01 02 03 04 05 06 07 08 09 10 11 12 13 14 15 16 17 18 19 20 21 22 23 24 25 2…" at bounding box center [990, 209] width 22 height 19
select select "8"
click at [979, 200] on select "00 01 02 03 04 05 06 07 08 09 10 11 12 13 14 15 16 17 18 19 20 21 22 23 24 25 2…" at bounding box center [990, 209] width 22 height 19
click at [1013, 207] on icon at bounding box center [1013, 209] width 19 height 19
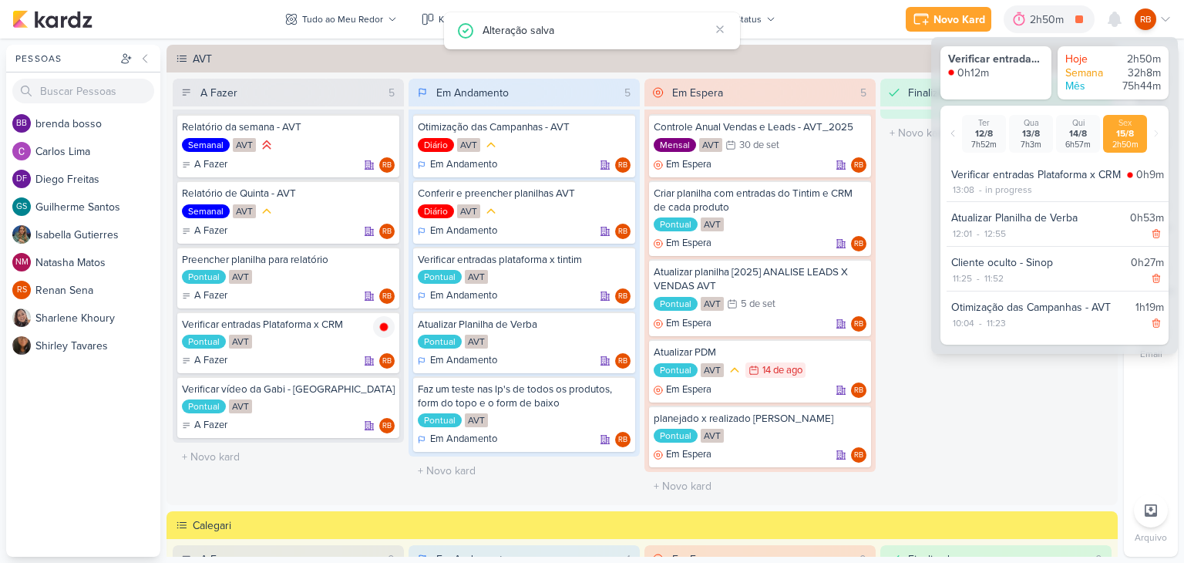
click at [990, 399] on div "Finalizado 0 O título do kard deve ter menos que 100 caracteres" at bounding box center [995, 290] width 231 height 422
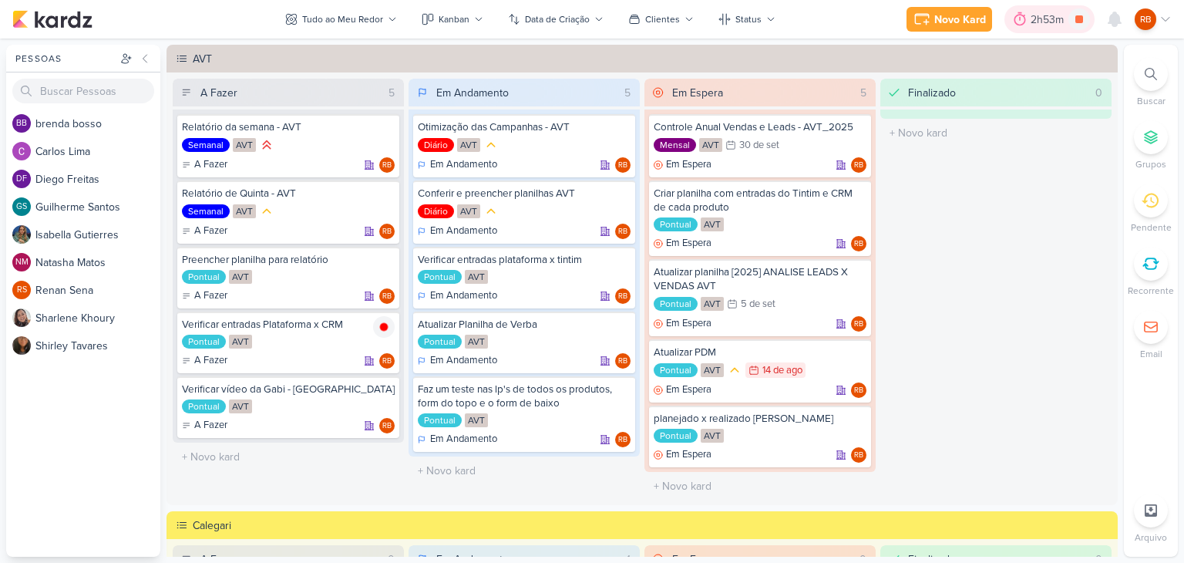
click at [1041, 22] on div "2h53m" at bounding box center [1050, 20] width 38 height 16
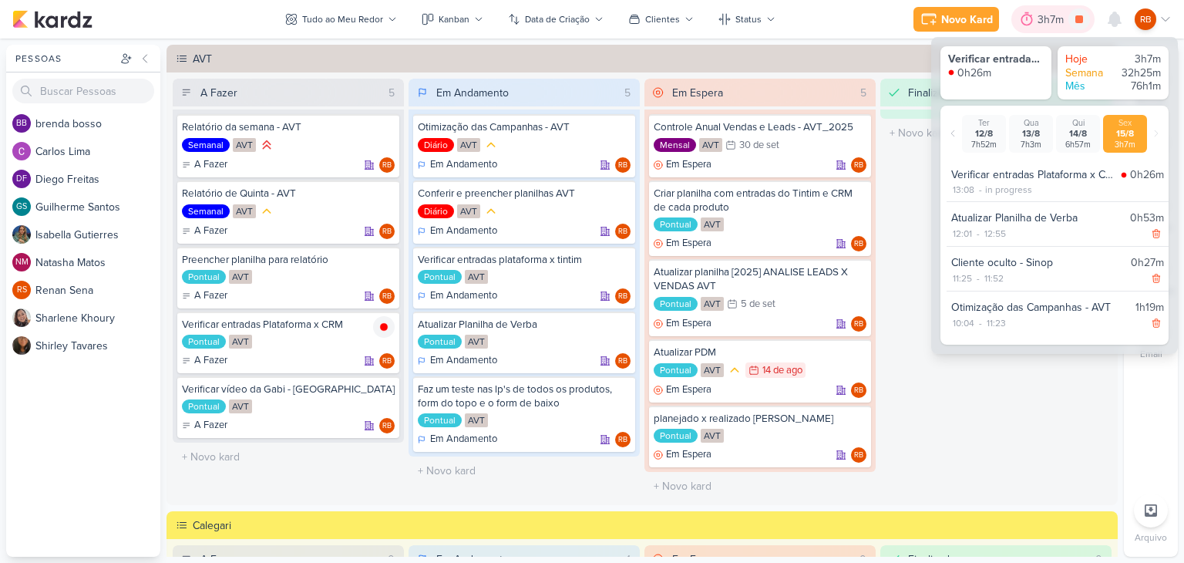
click at [1041, 22] on div "3h7m" at bounding box center [1053, 20] width 31 height 16
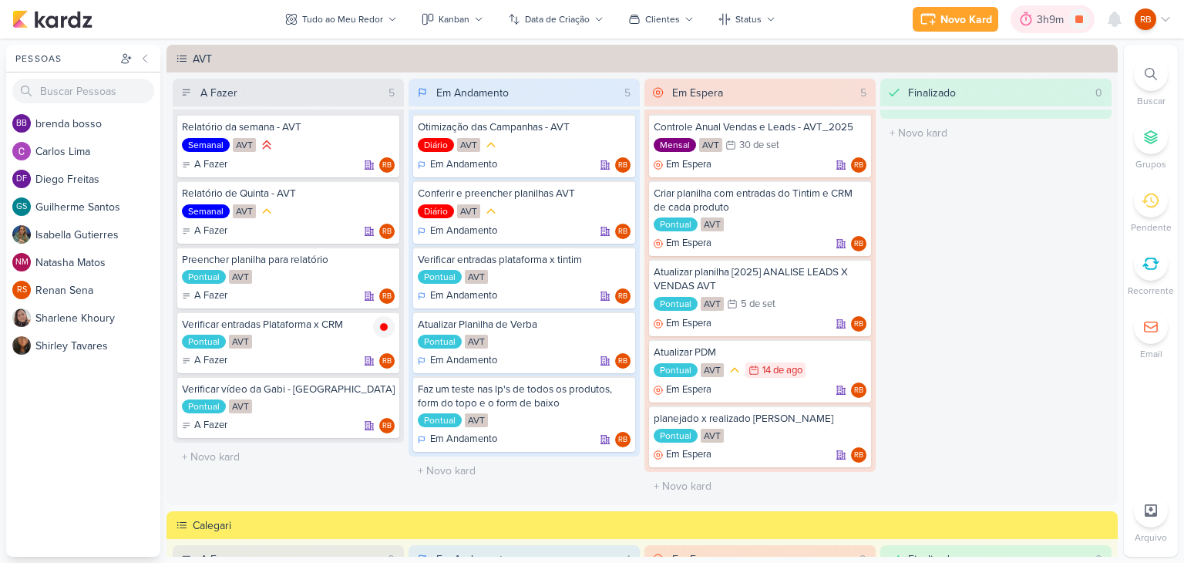
click at [1042, 20] on div "3h9m" at bounding box center [1053, 20] width 32 height 16
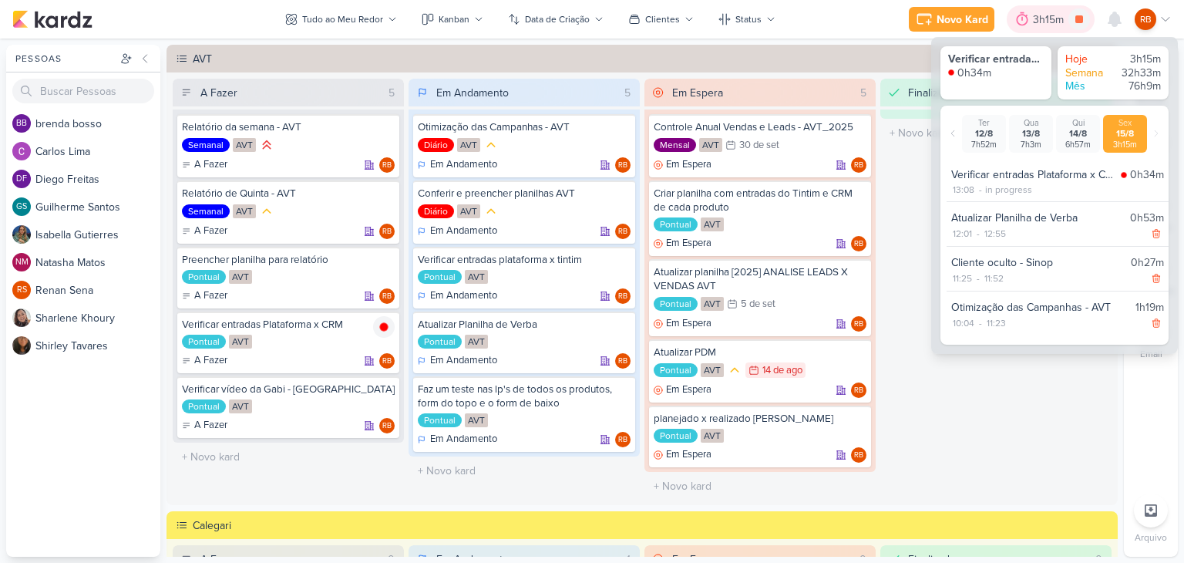
click at [1042, 19] on div "3h15m" at bounding box center [1050, 20] width 35 height 16
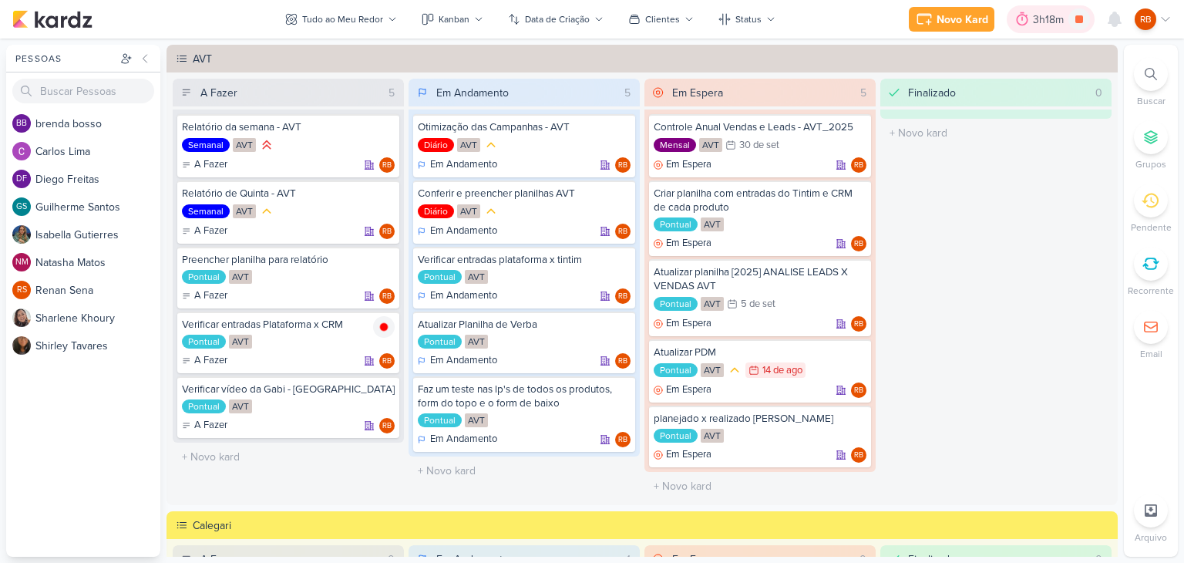
click at [1044, 21] on div "3h18m" at bounding box center [1050, 20] width 35 height 16
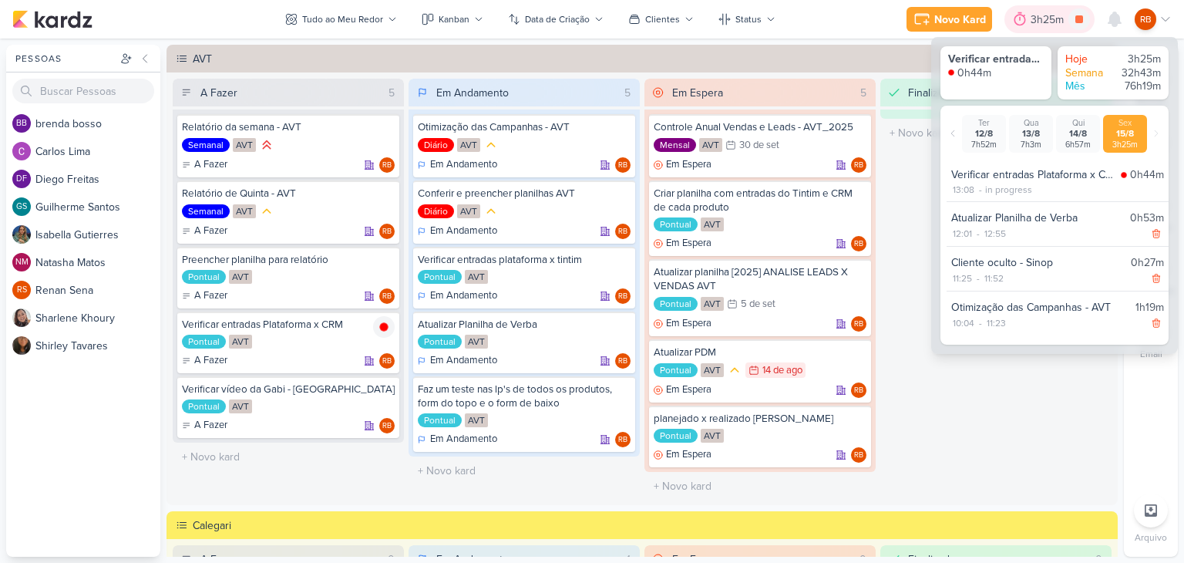
click at [1044, 21] on div "3h25m" at bounding box center [1050, 20] width 38 height 16
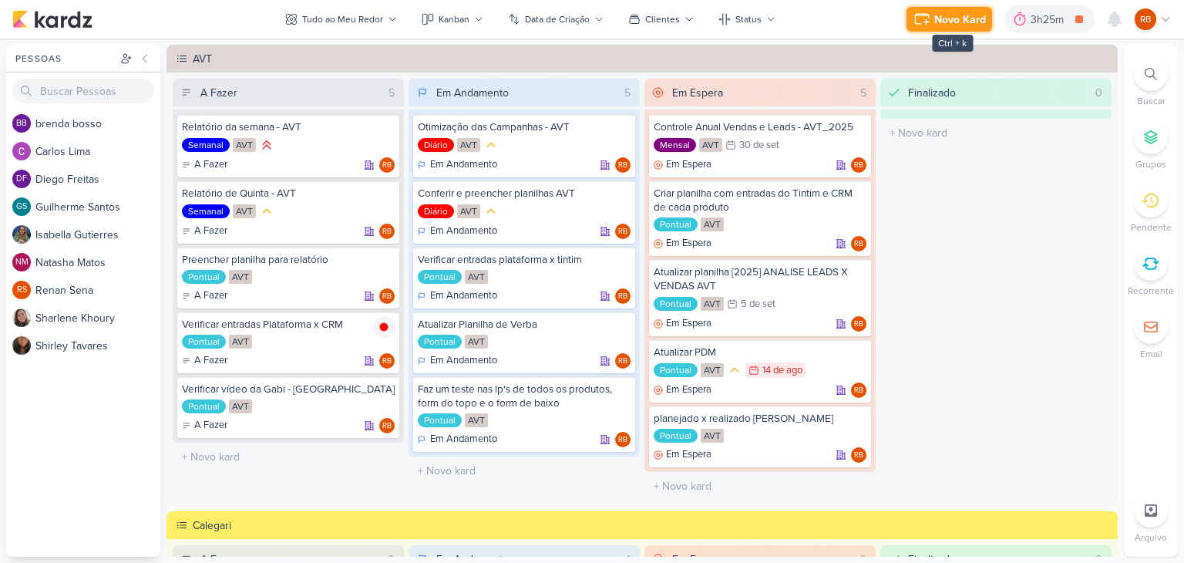
click at [968, 16] on div "Novo Kard" at bounding box center [960, 20] width 52 height 16
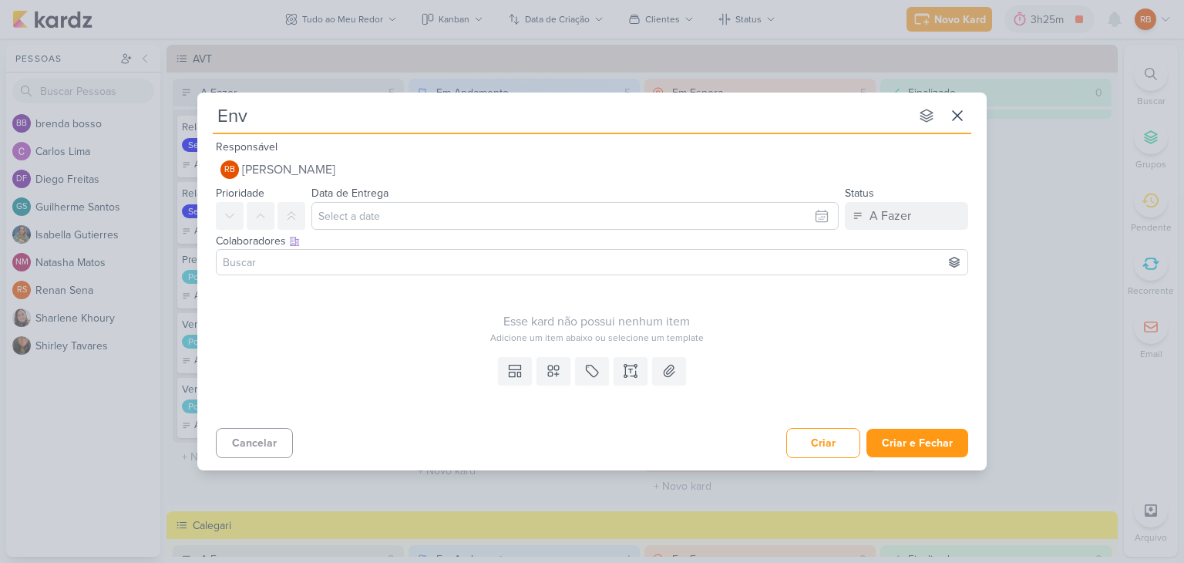
type input "Envi"
type input "Enviar bv"
type input "Enviar b"
type input "Enviar boletos"
type input "Enviar boletos -"
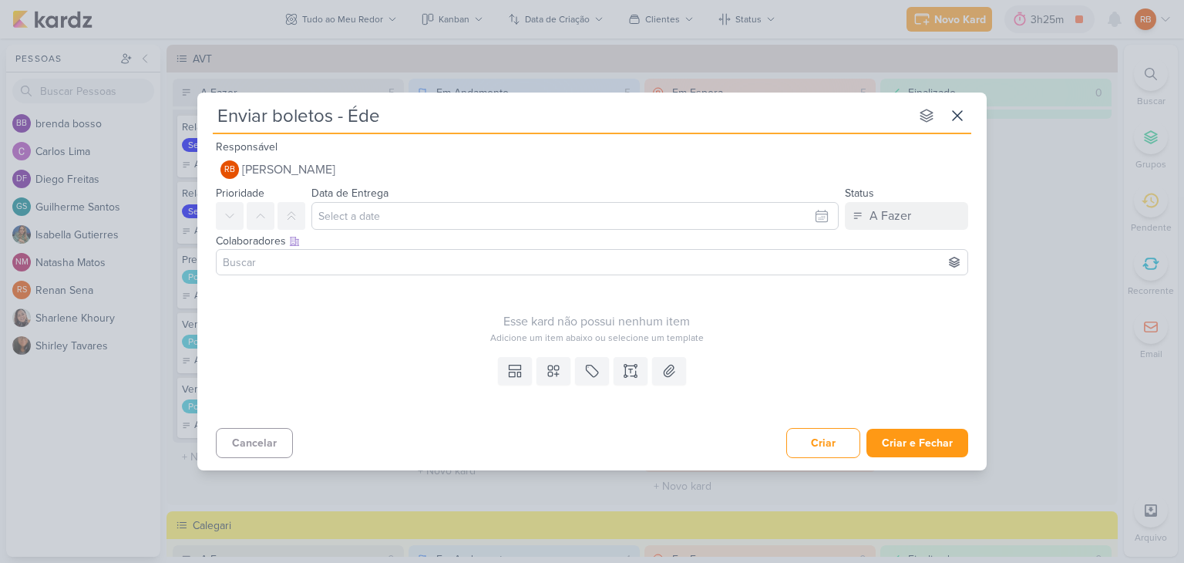
type input "Enviar boletos - Éden"
click at [600, 374] on button at bounding box center [592, 371] width 34 height 28
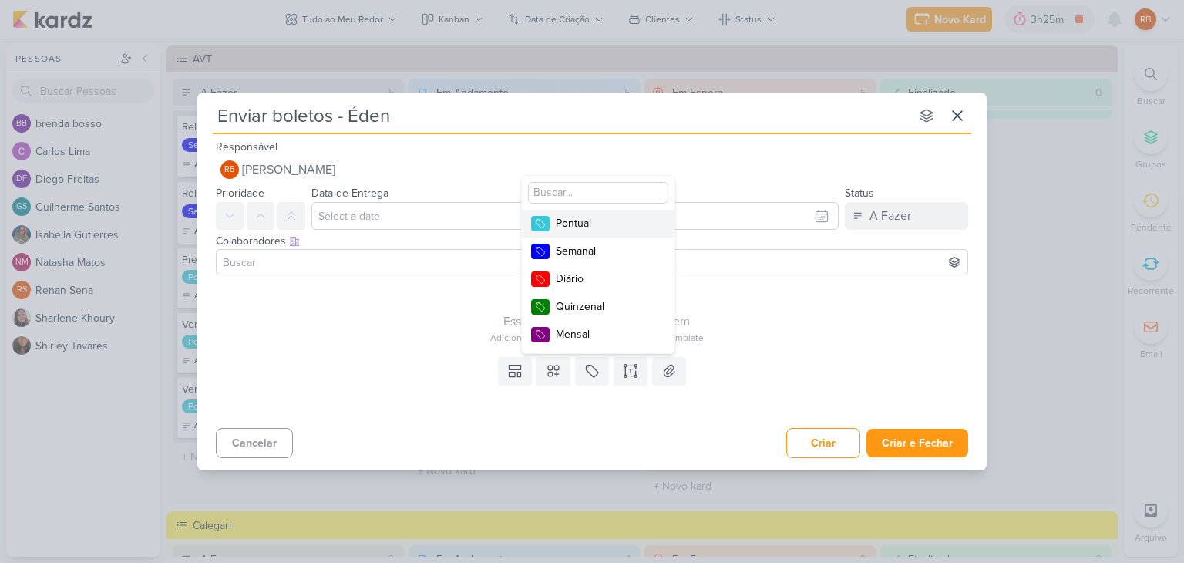
click at [625, 221] on div "Pontual" at bounding box center [606, 223] width 100 height 16
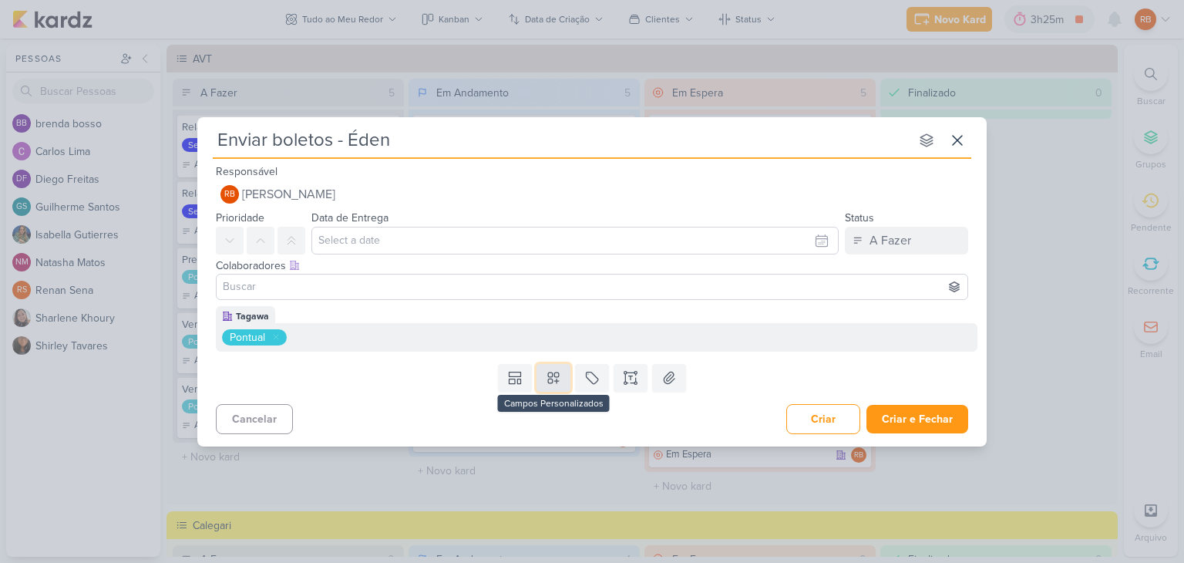
click at [554, 377] on icon at bounding box center [553, 377] width 15 height 15
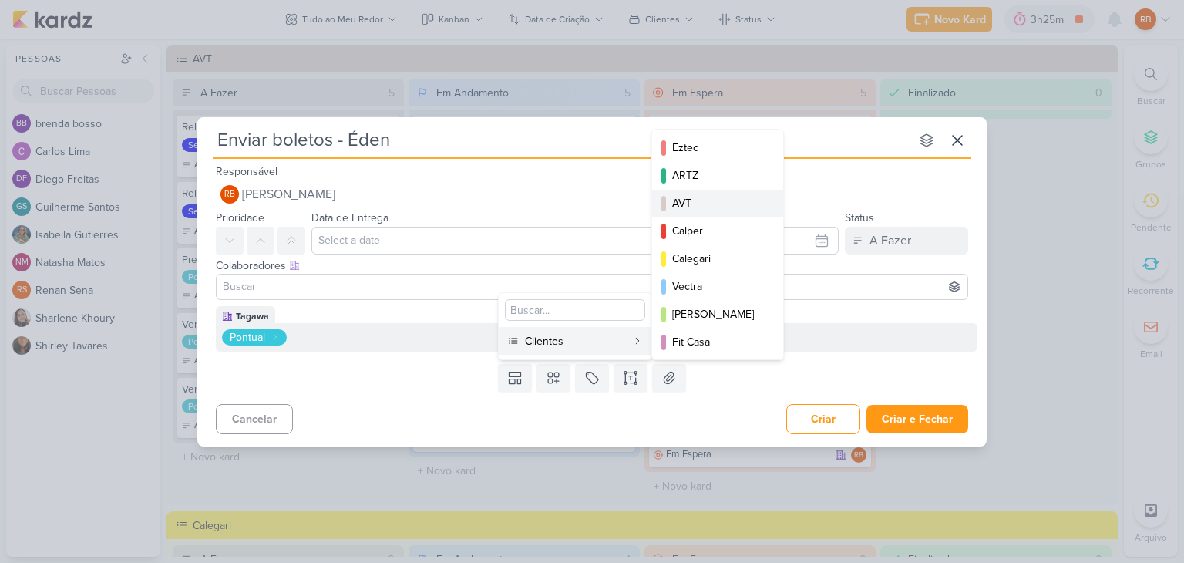
click at [725, 201] on div "AVT" at bounding box center [718, 203] width 93 height 16
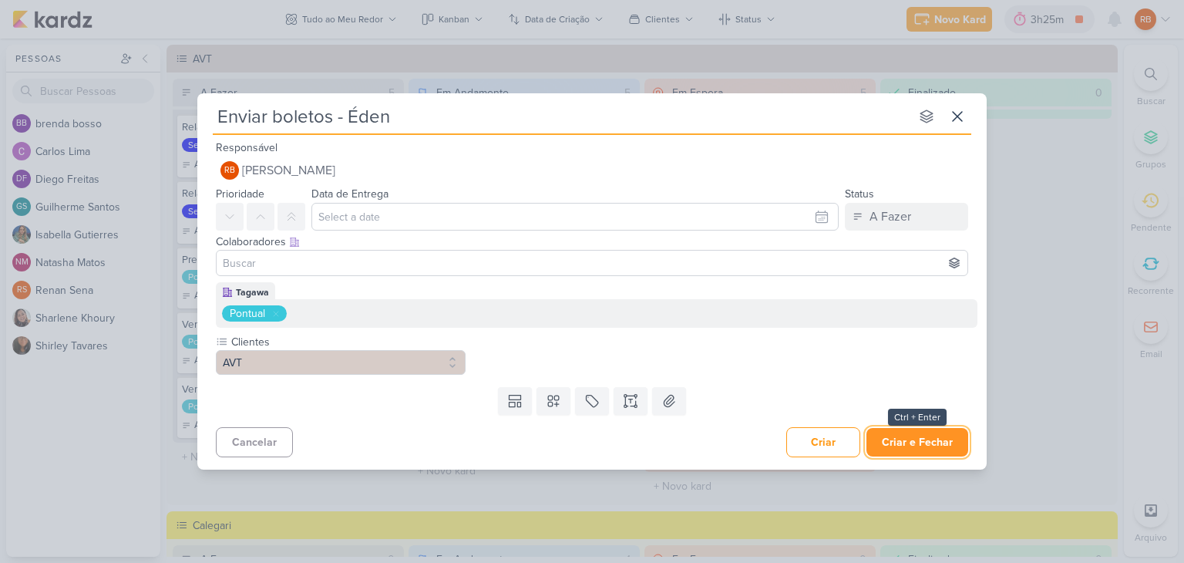
click at [917, 433] on button "Criar e Fechar" at bounding box center [917, 442] width 102 height 29
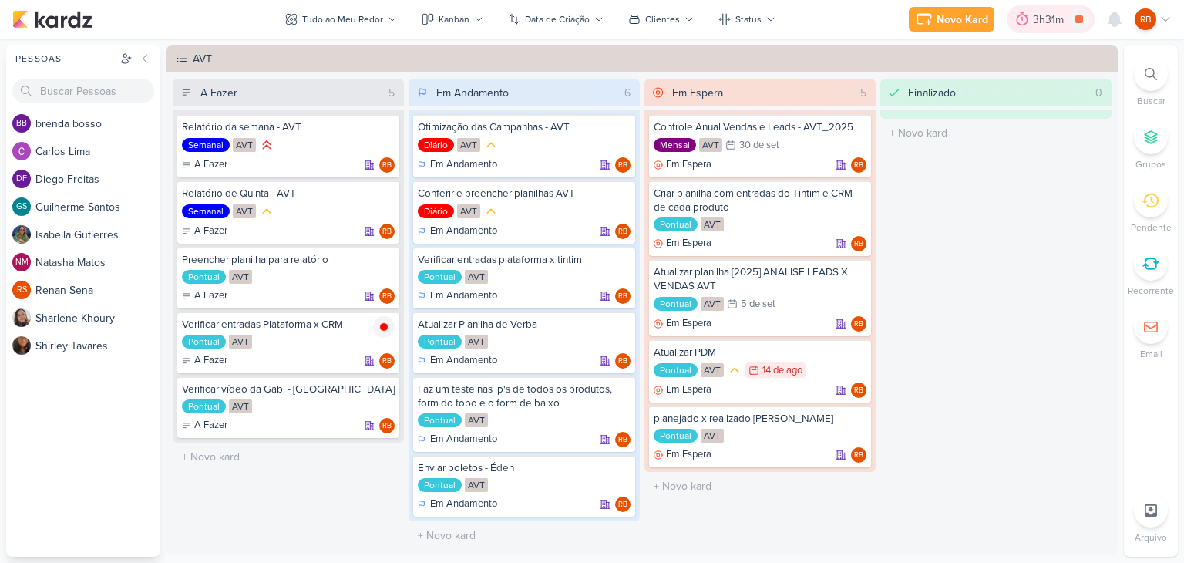
click at [1030, 22] on icon at bounding box center [1021, 19] width 15 height 15
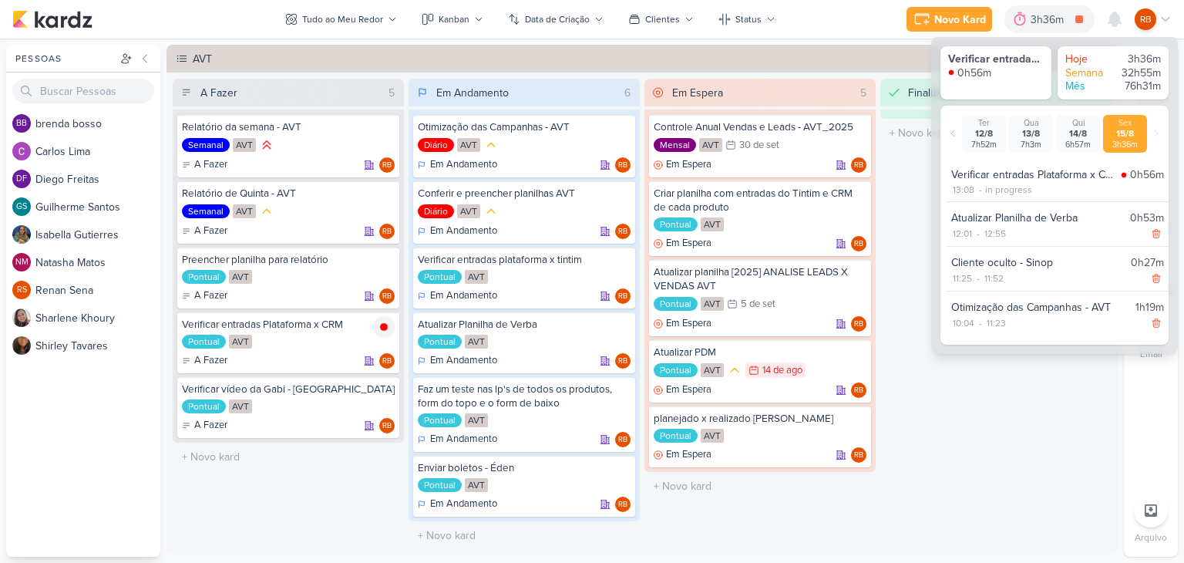
click at [1081, 39] on div "Verificar entradas Plataforma x CRM 0h56m Hoje 3h36m Semana 32h55m Mês 76h31m T…" at bounding box center [1054, 195] width 247 height 317
click at [1081, 27] on icon at bounding box center [1079, 19] width 22 height 22
click at [614, 464] on icon at bounding box center [620, 470] width 12 height 12
click at [540, 485] on div "Pontual AVT" at bounding box center [524, 485] width 213 height 15
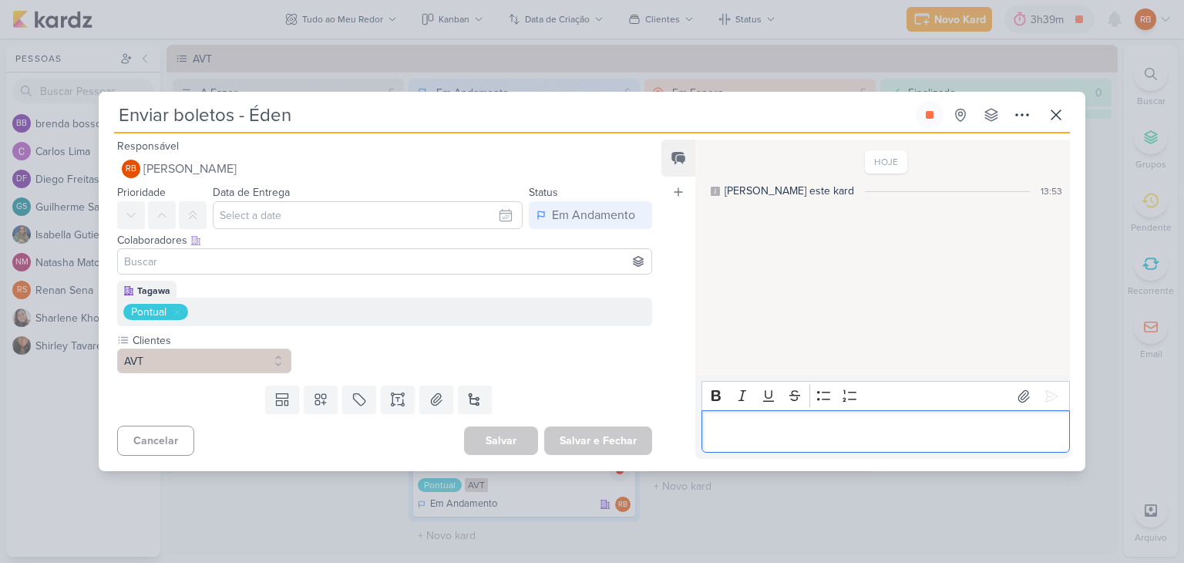
click at [799, 443] on div "Editor editing area: main" at bounding box center [885, 431] width 368 height 42
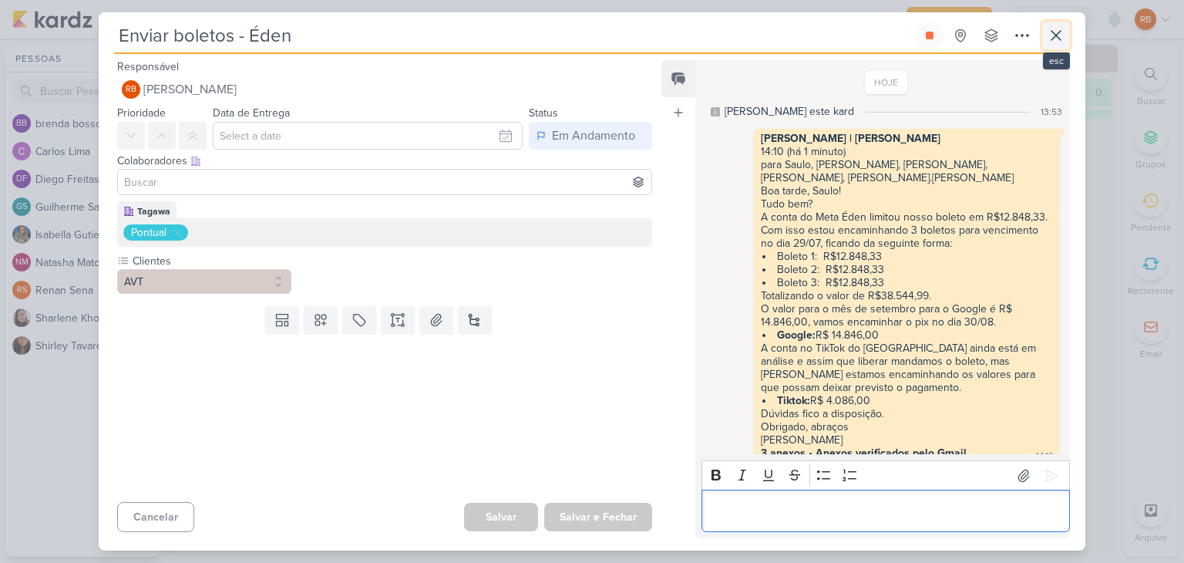
click at [1060, 42] on icon at bounding box center [1056, 35] width 19 height 19
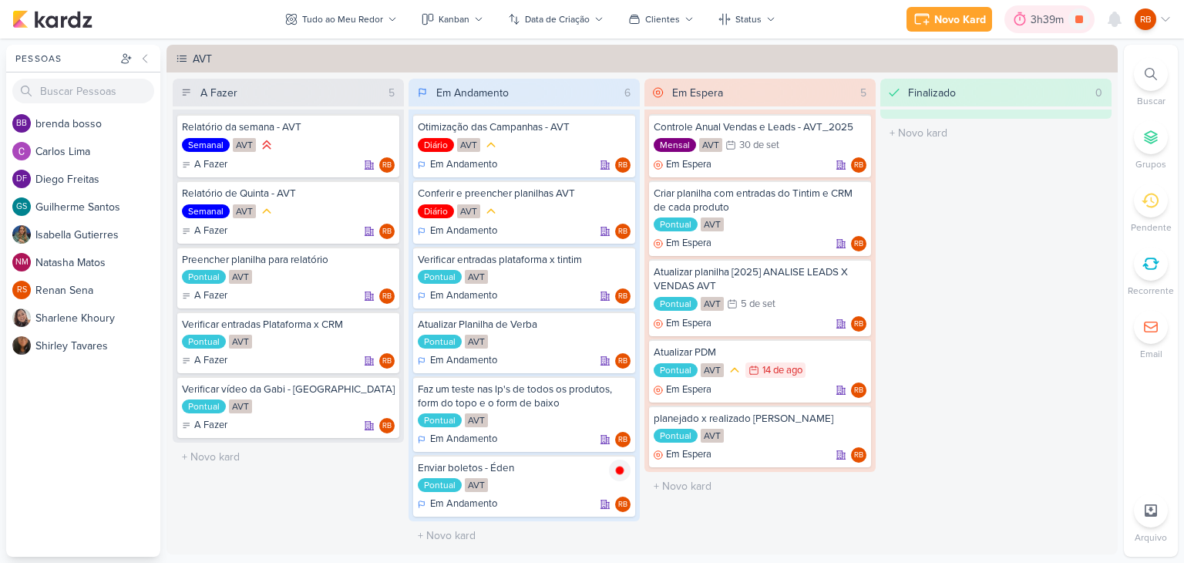
click at [1041, 28] on div "3h39m" at bounding box center [1049, 19] width 90 height 28
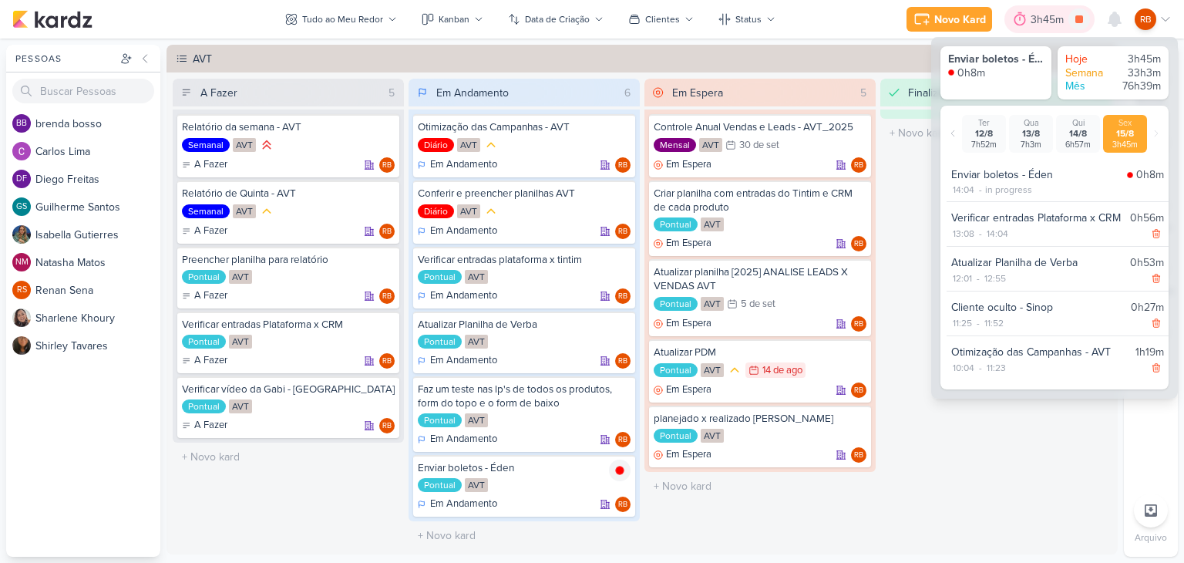
click at [1041, 28] on div "3h45m" at bounding box center [1049, 19] width 90 height 28
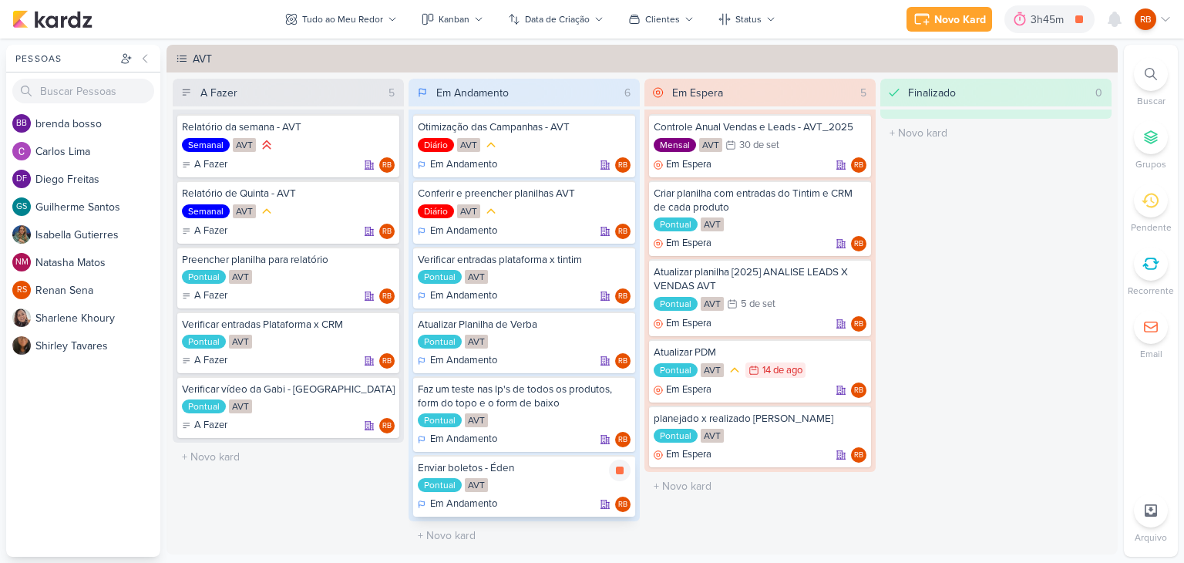
click at [527, 479] on div "Pontual AVT" at bounding box center [524, 485] width 213 height 15
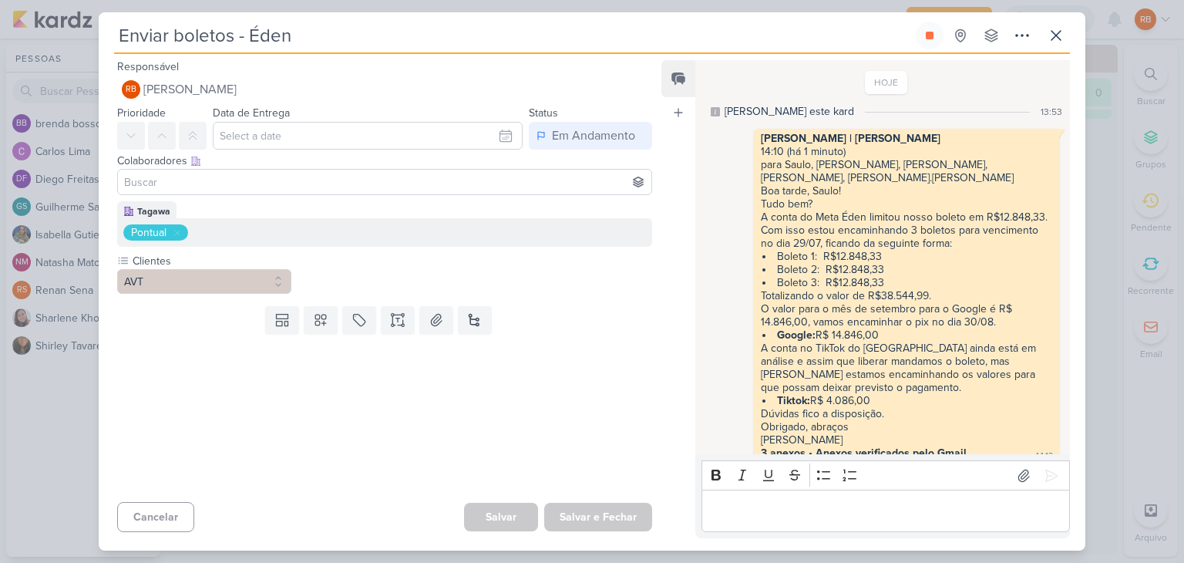
scroll to position [12, 0]
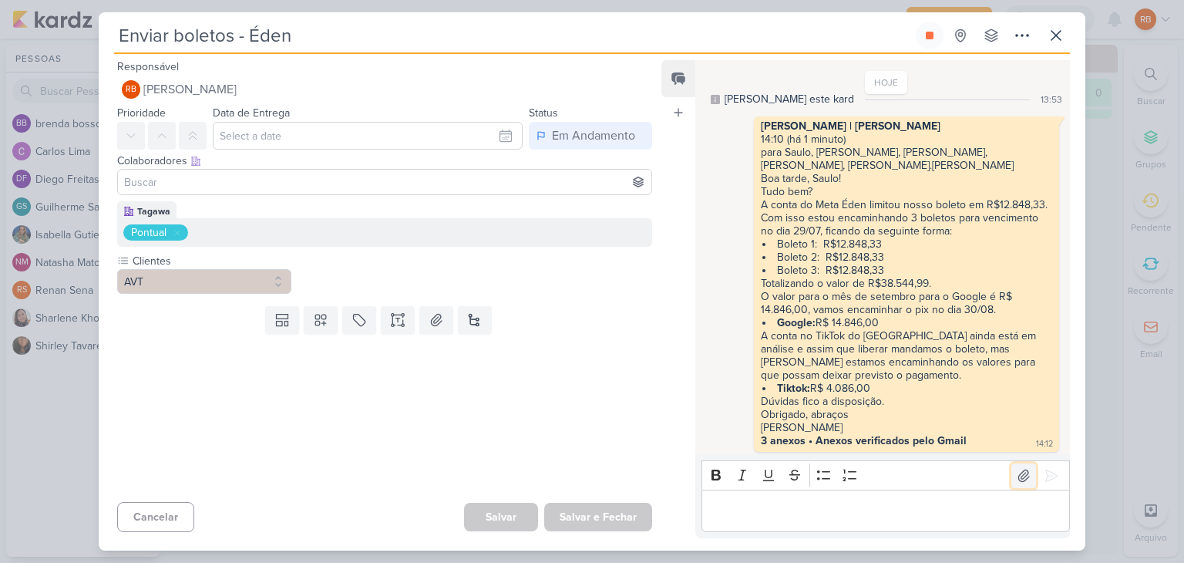
click at [1018, 476] on icon at bounding box center [1023, 475] width 11 height 12
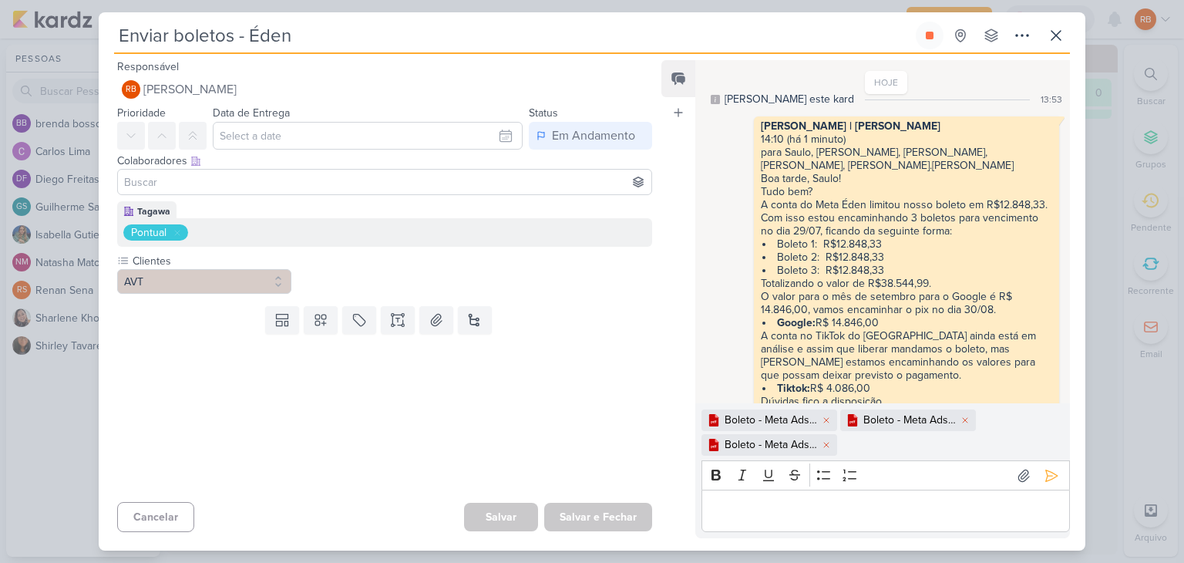
scroll to position [63, 0]
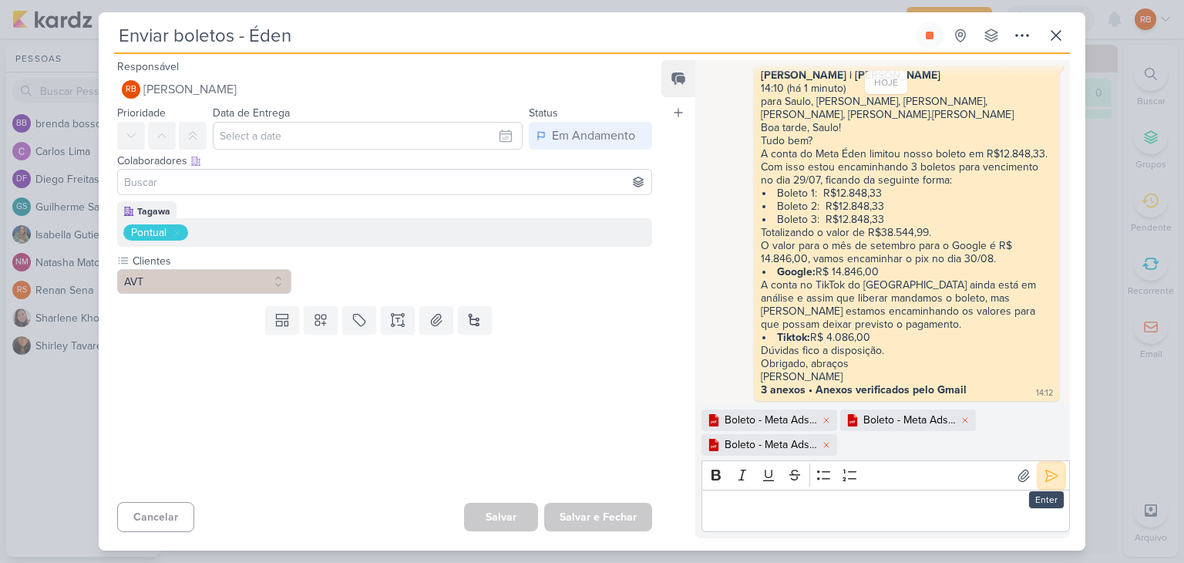
click at [1054, 475] on button at bounding box center [1051, 475] width 25 height 25
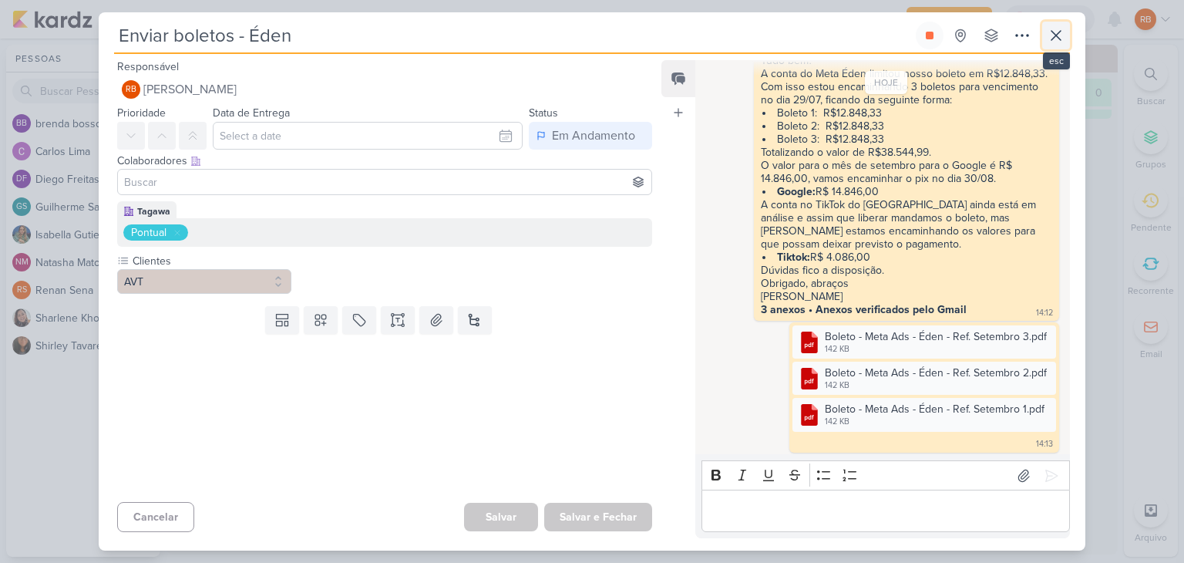
click at [1056, 35] on icon at bounding box center [1055, 35] width 9 height 9
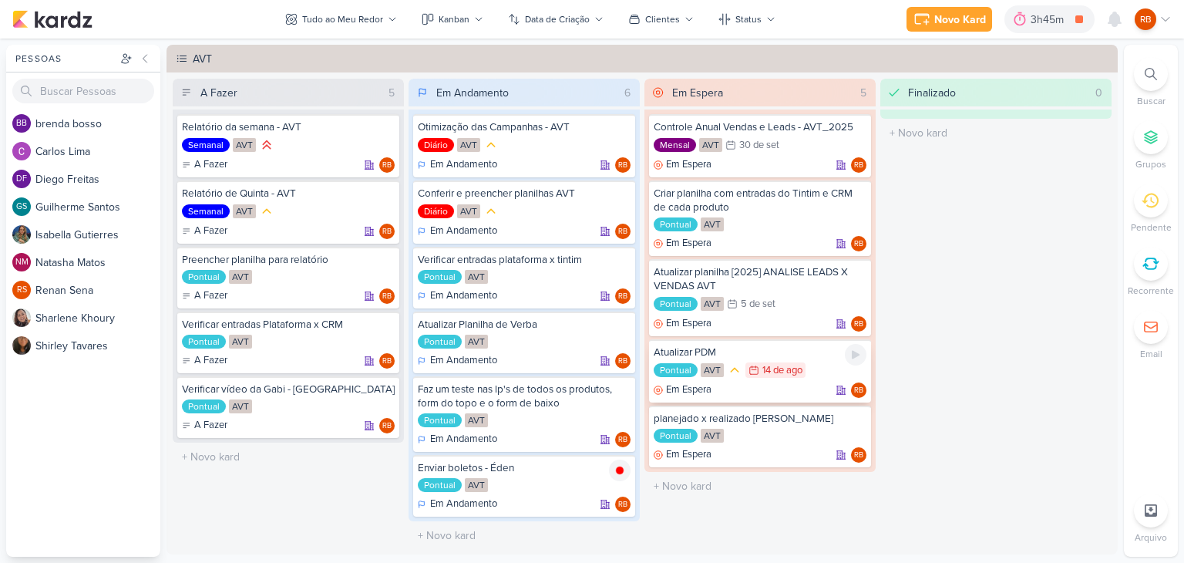
click at [754, 376] on div "Pontual AVT 14/8 14 de ago" at bounding box center [760, 370] width 213 height 17
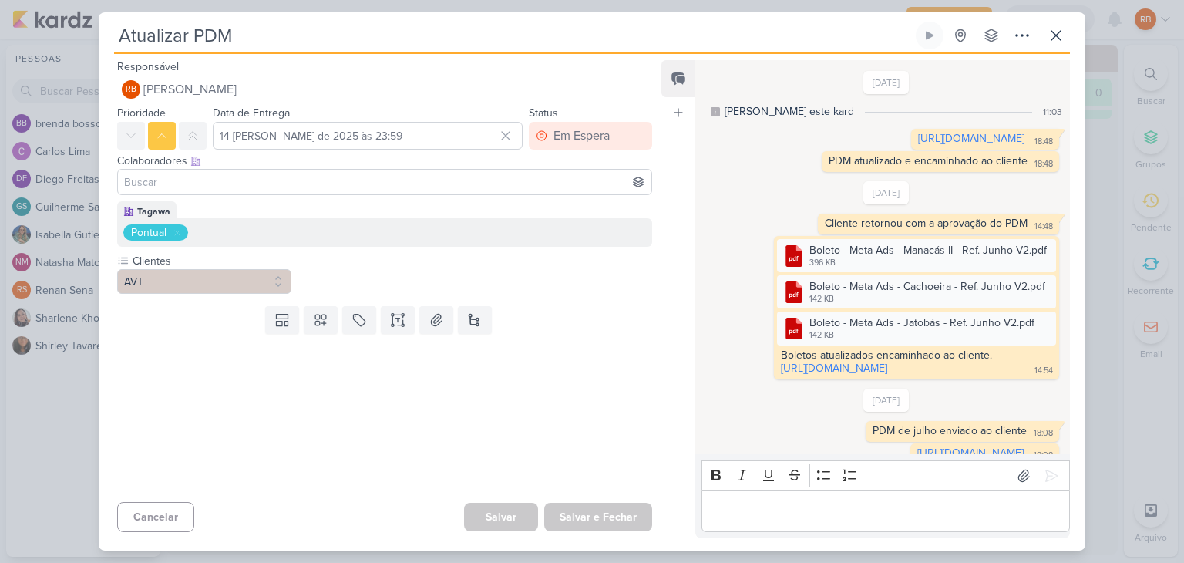
scroll to position [114, 0]
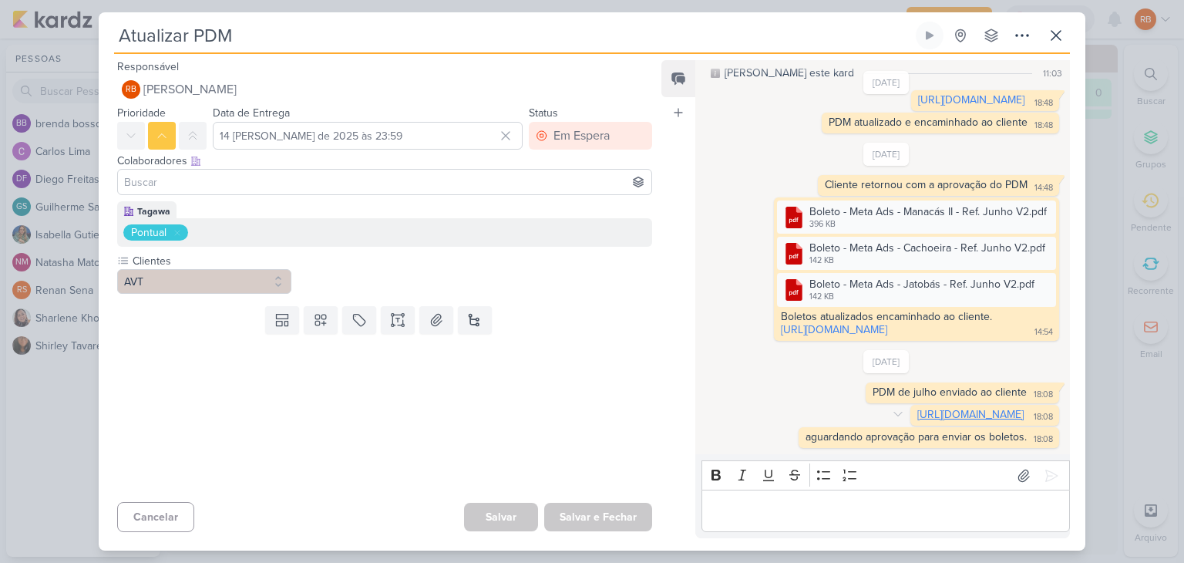
click at [934, 408] on link "[URL][DOMAIN_NAME]" at bounding box center [970, 414] width 106 height 13
click at [1064, 41] on icon at bounding box center [1056, 35] width 19 height 19
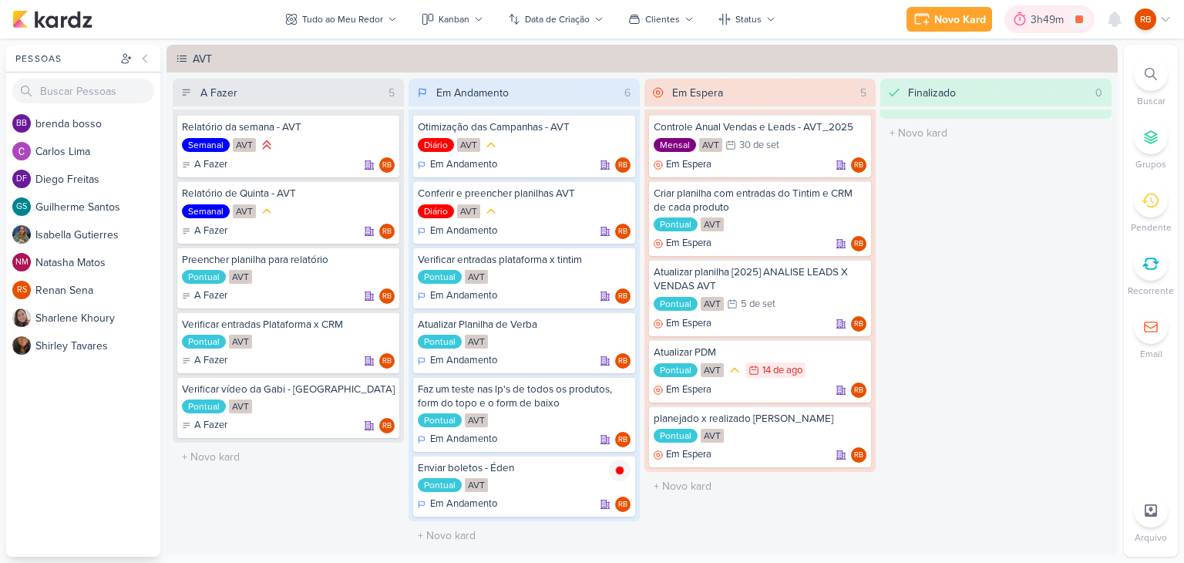
click at [1048, 27] on div "3h49m" at bounding box center [1050, 20] width 38 height 16
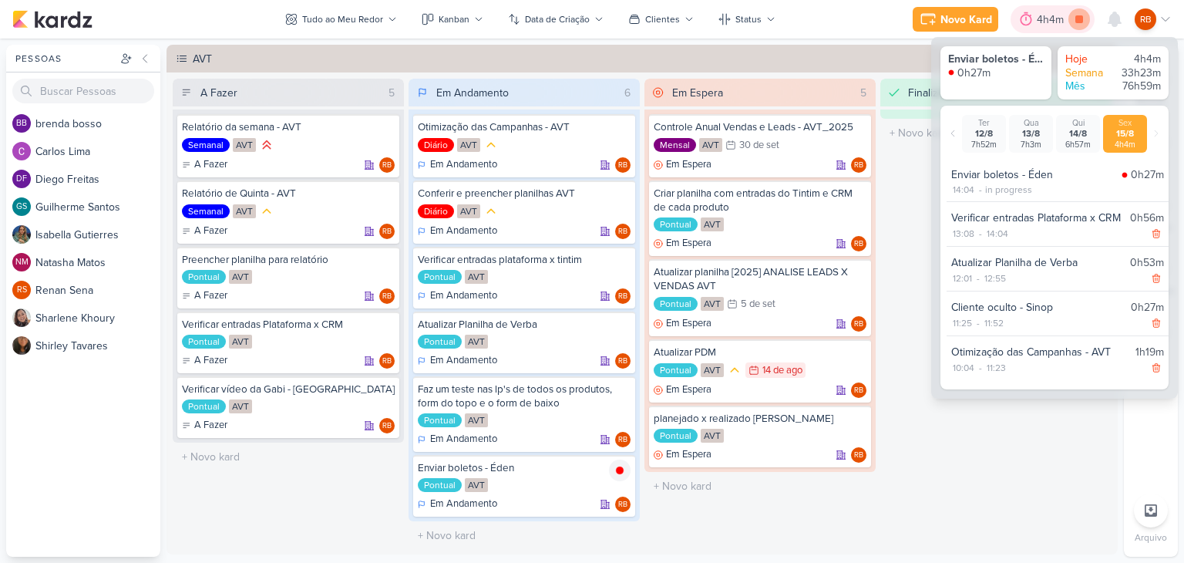
click at [1076, 22] on icon at bounding box center [1079, 19] width 8 height 8
click at [802, 373] on div "14/8 14 de ago" at bounding box center [775, 369] width 60 height 15
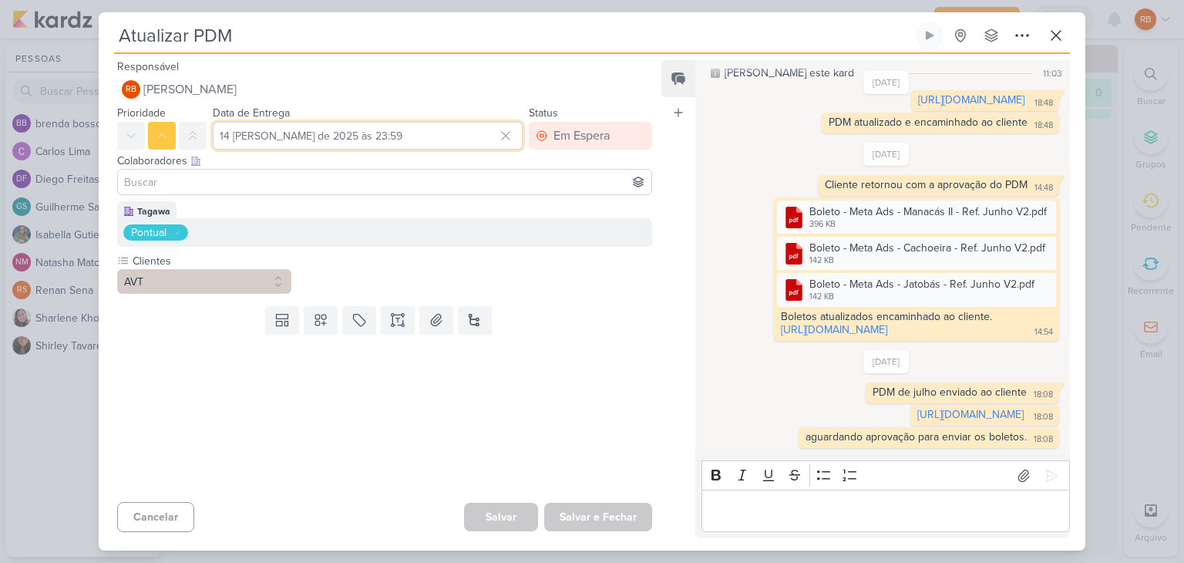
click at [448, 136] on input "14 [PERSON_NAME] de 2025 às 23:59" at bounding box center [368, 136] width 310 height 28
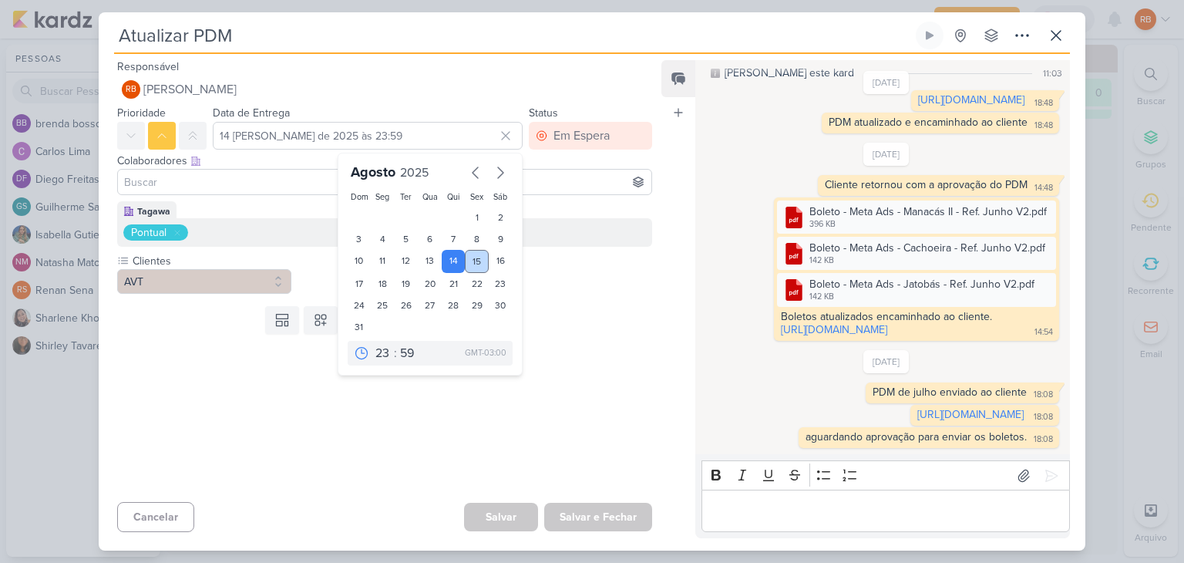
click at [475, 256] on div "15" at bounding box center [477, 261] width 24 height 23
type input "15 [PERSON_NAME] de 2025 às 23:59"
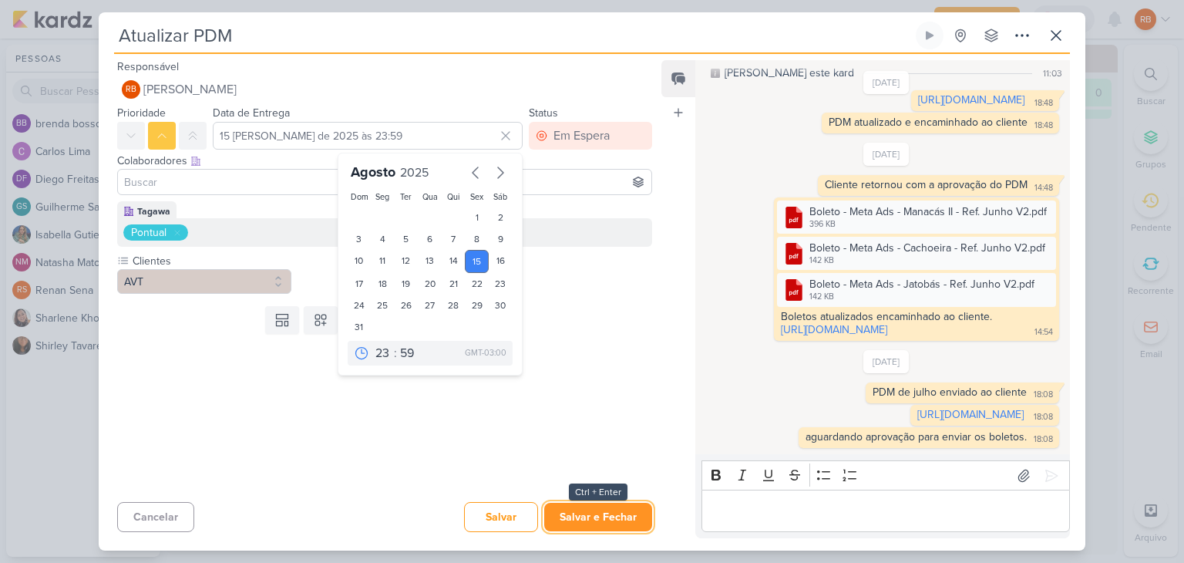
click at [605, 516] on button "Salvar e Fechar" at bounding box center [598, 517] width 108 height 29
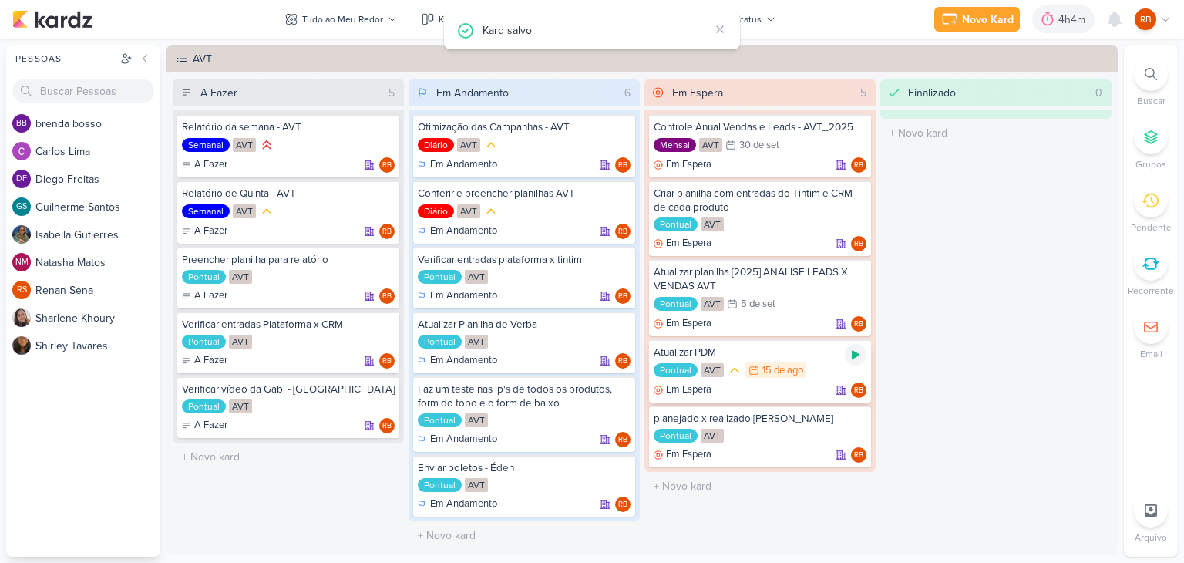
click at [853, 357] on icon at bounding box center [855, 354] width 12 height 12
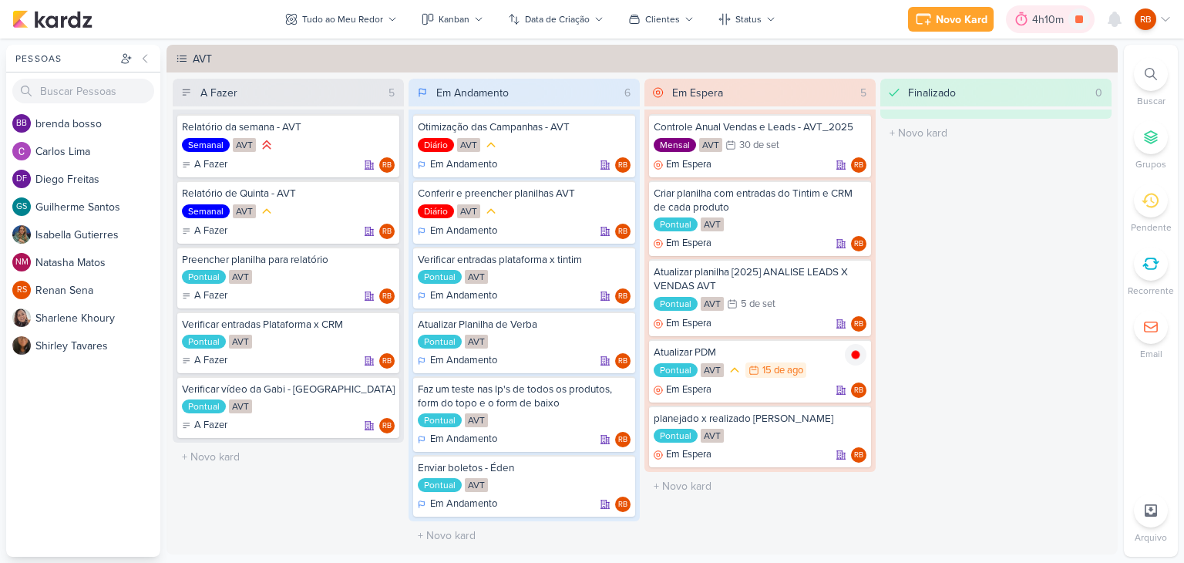
click at [1037, 16] on div "4h10m" at bounding box center [1050, 20] width 36 height 16
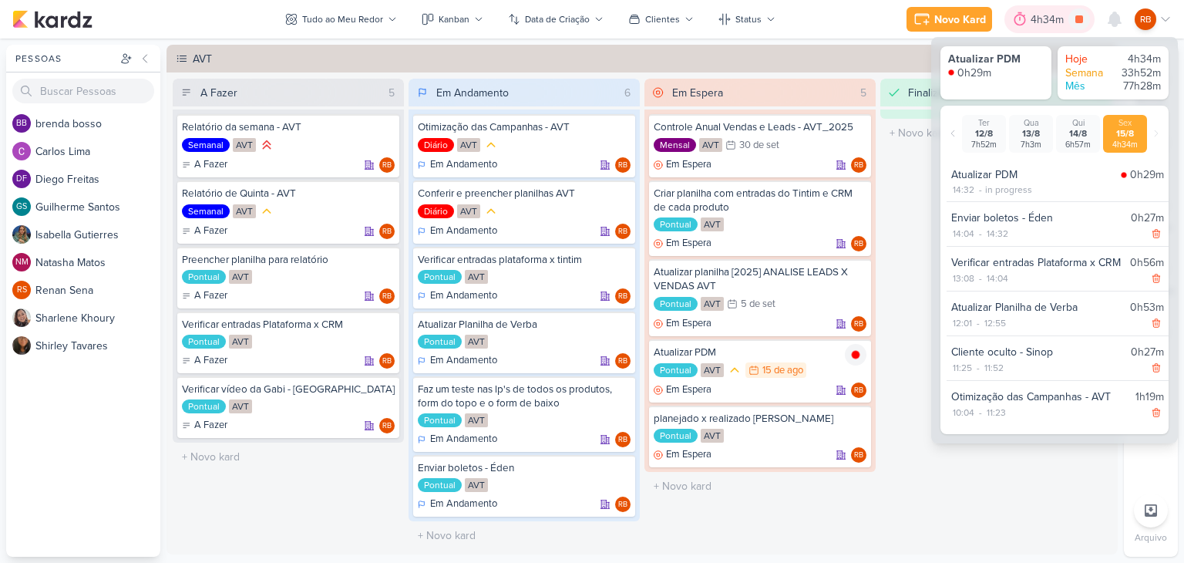
click at [1037, 16] on div "4h34m" at bounding box center [1050, 20] width 38 height 16
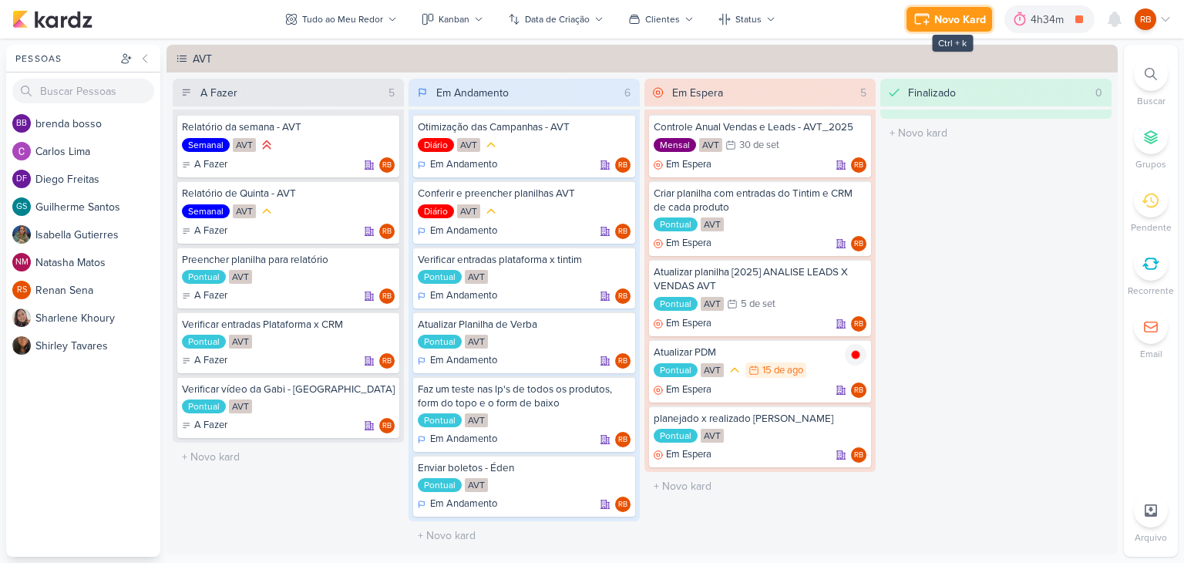
click at [944, 12] on div "Novo Kard" at bounding box center [960, 20] width 52 height 16
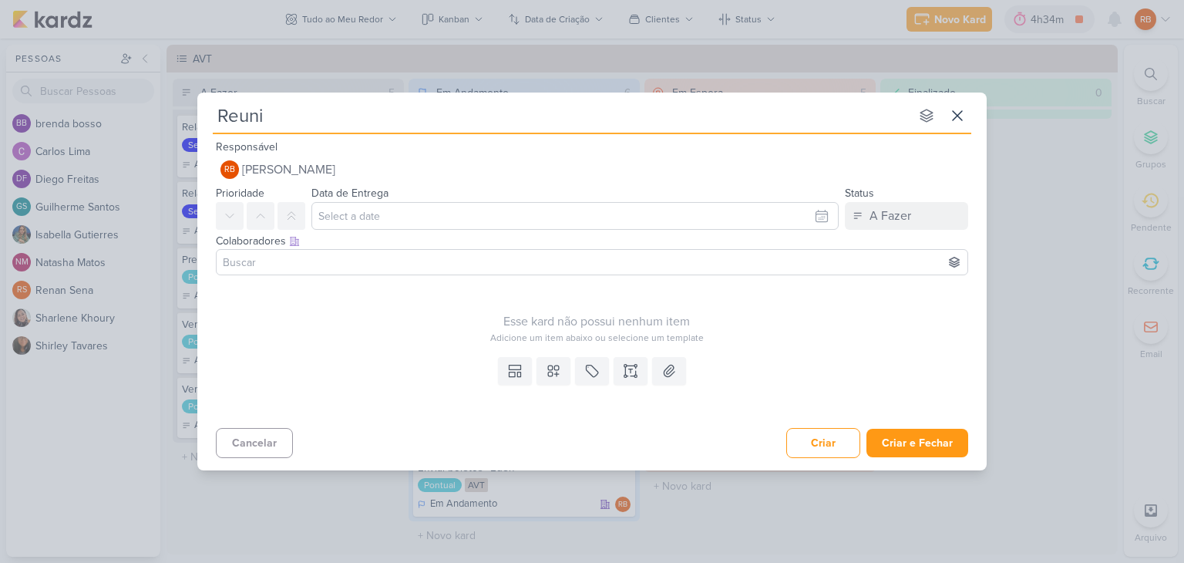
type input "Reuniã"
type input "Reunião A"
type input "Reunião AVT"
type input "Reunião AVT - C"
type input "Reunião AVT - Cac"
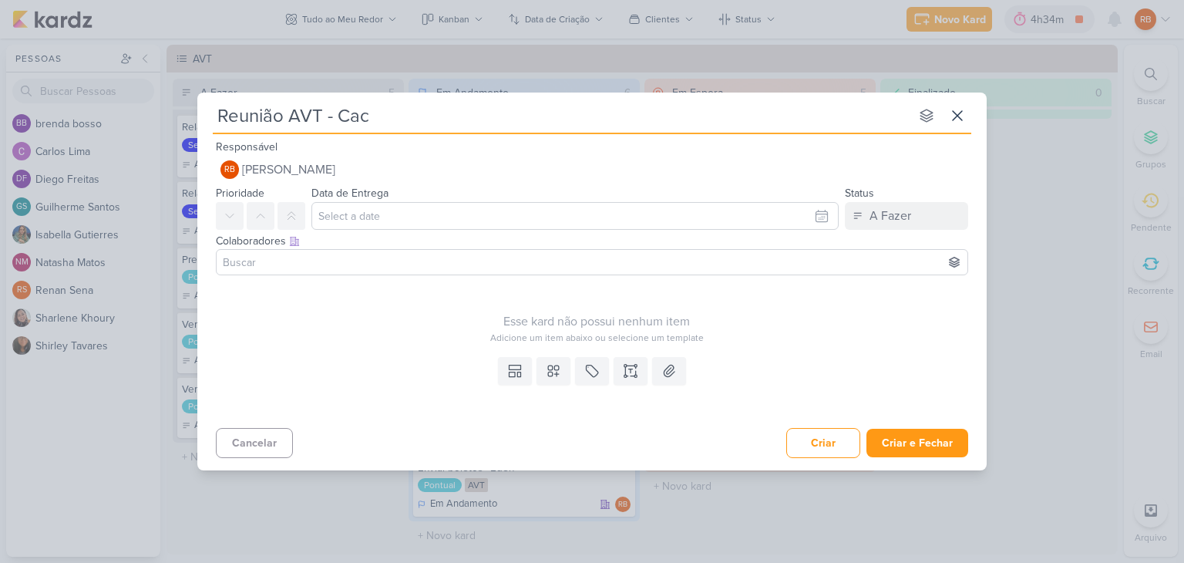
type input "Reunião AVT - Cach"
type input "Reunião AVT - Cachoeirt"
type input "Reunião AVT - Cachoei"
type input "Reunião AVT - Cachoeira"
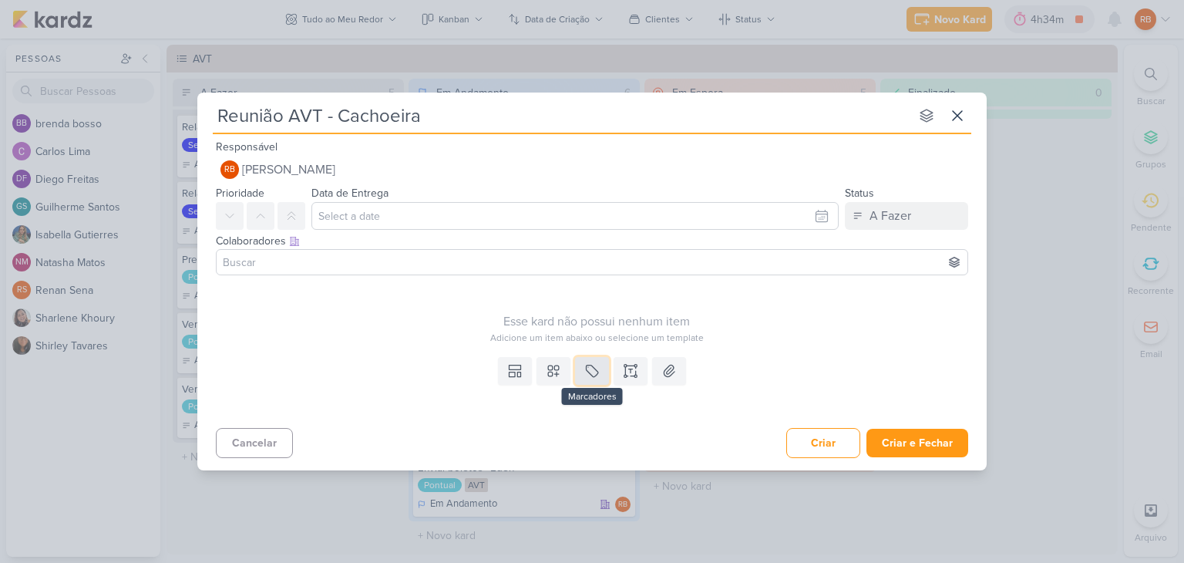
click at [586, 371] on icon at bounding box center [591, 370] width 15 height 15
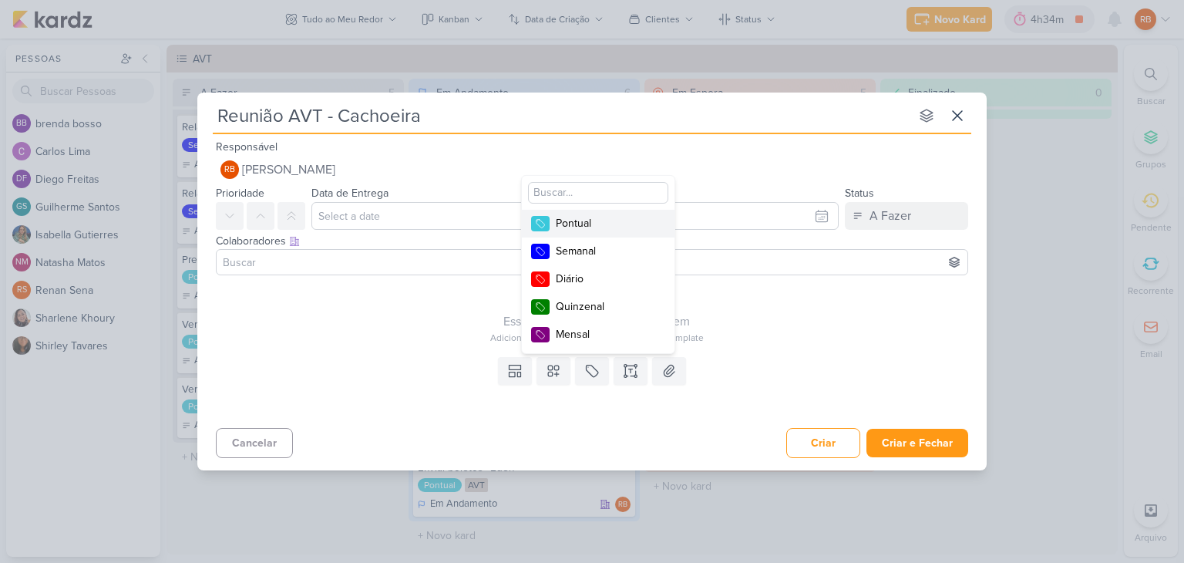
click at [639, 215] on div "Pontual" at bounding box center [606, 223] width 100 height 16
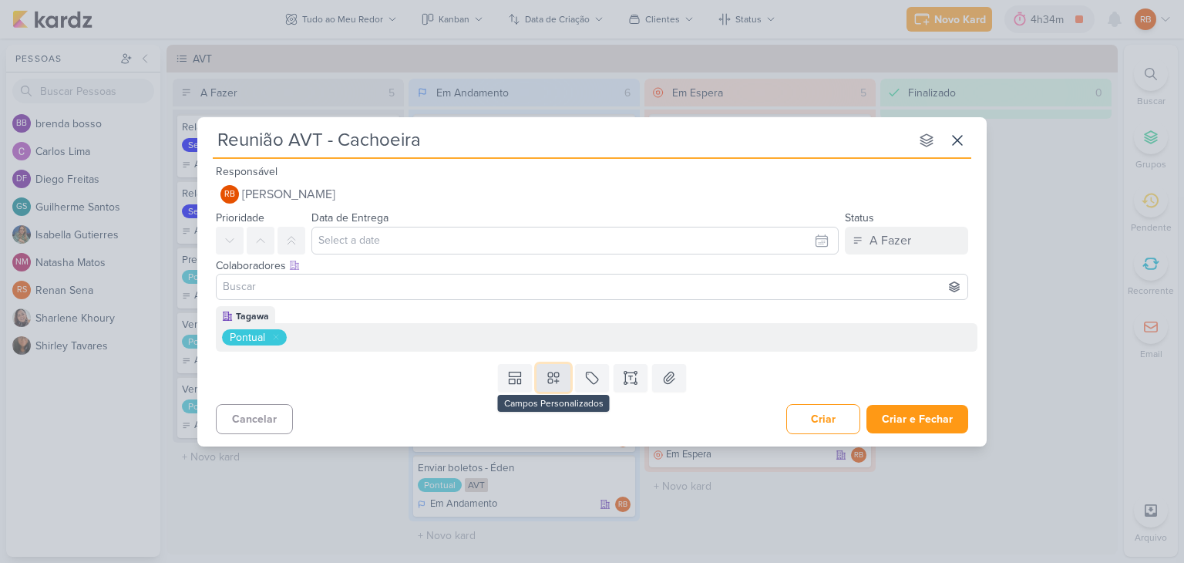
click at [561, 382] on button at bounding box center [554, 378] width 34 height 28
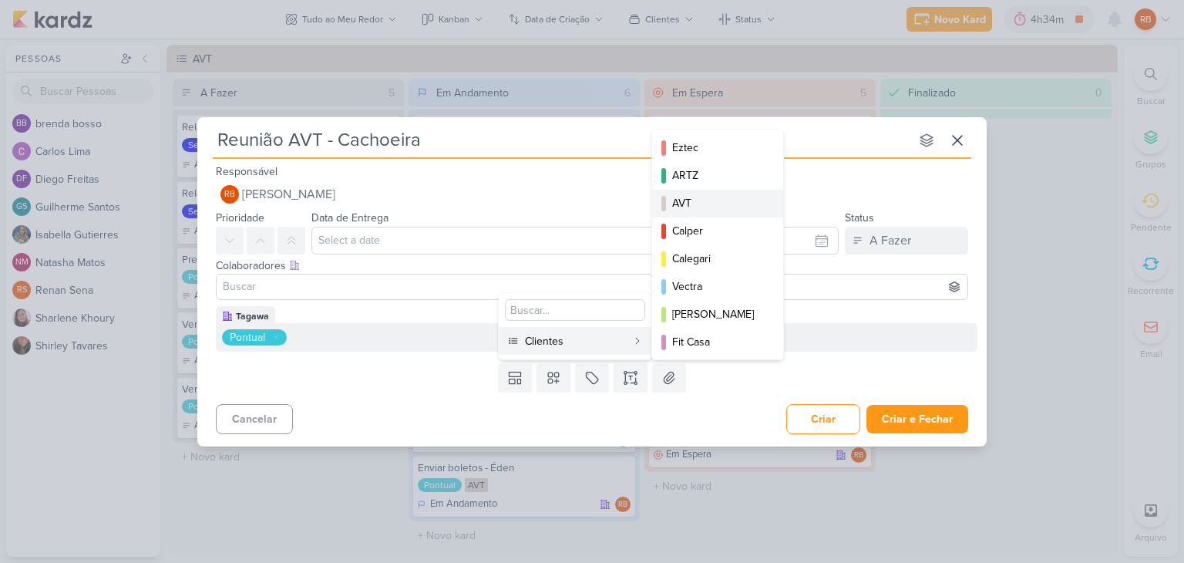
click at [700, 197] on div "AVT" at bounding box center [718, 203] width 93 height 16
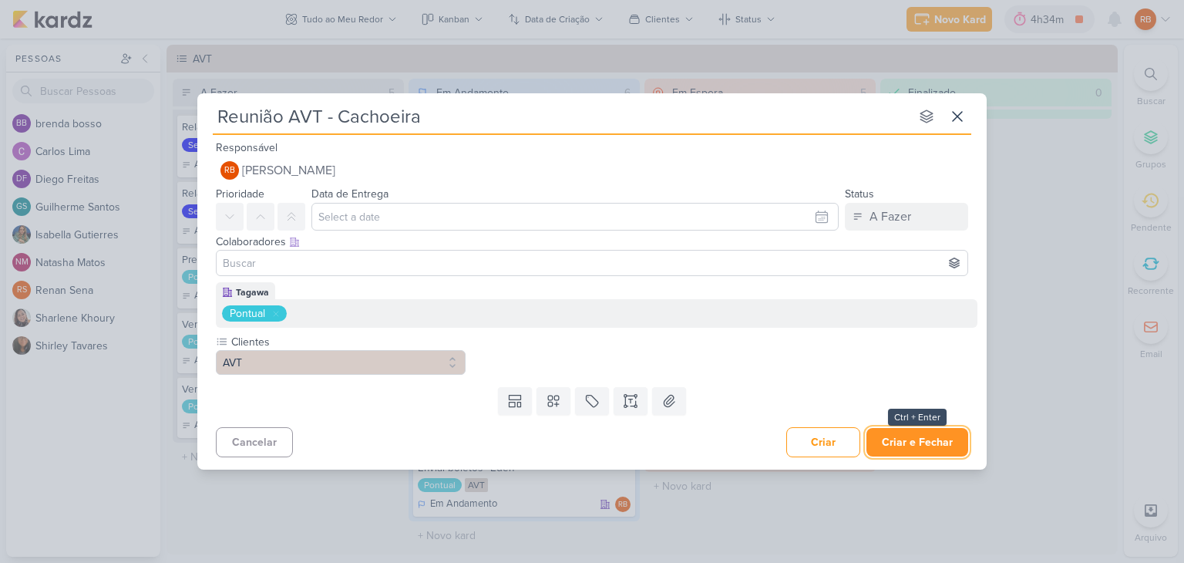
click at [933, 436] on button "Criar e Fechar" at bounding box center [917, 442] width 102 height 29
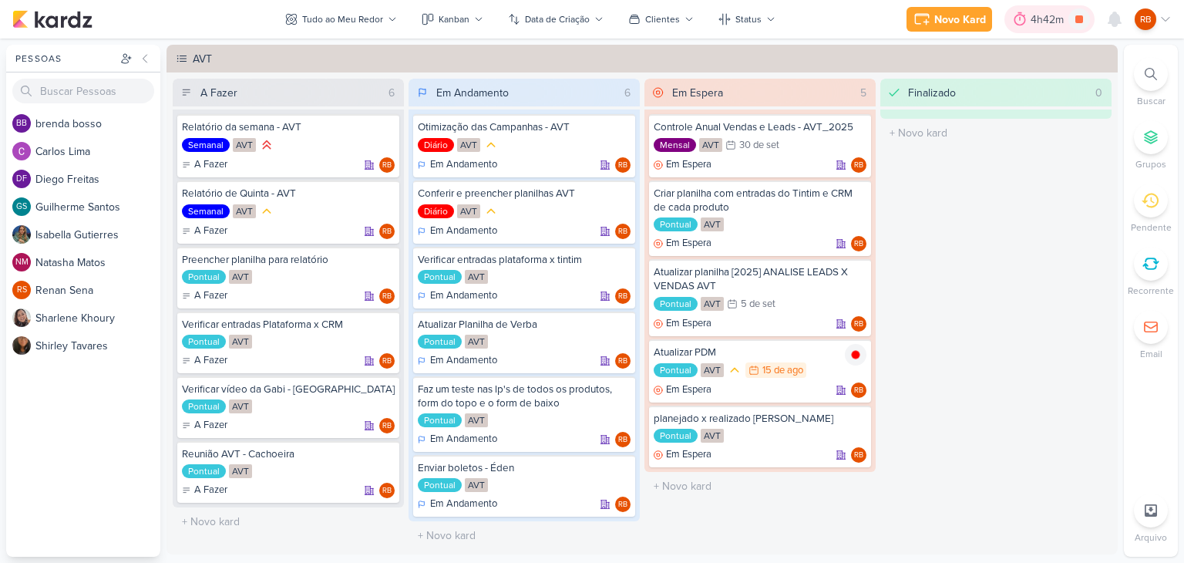
click at [1051, 16] on div "4h42m" at bounding box center [1050, 20] width 38 height 16
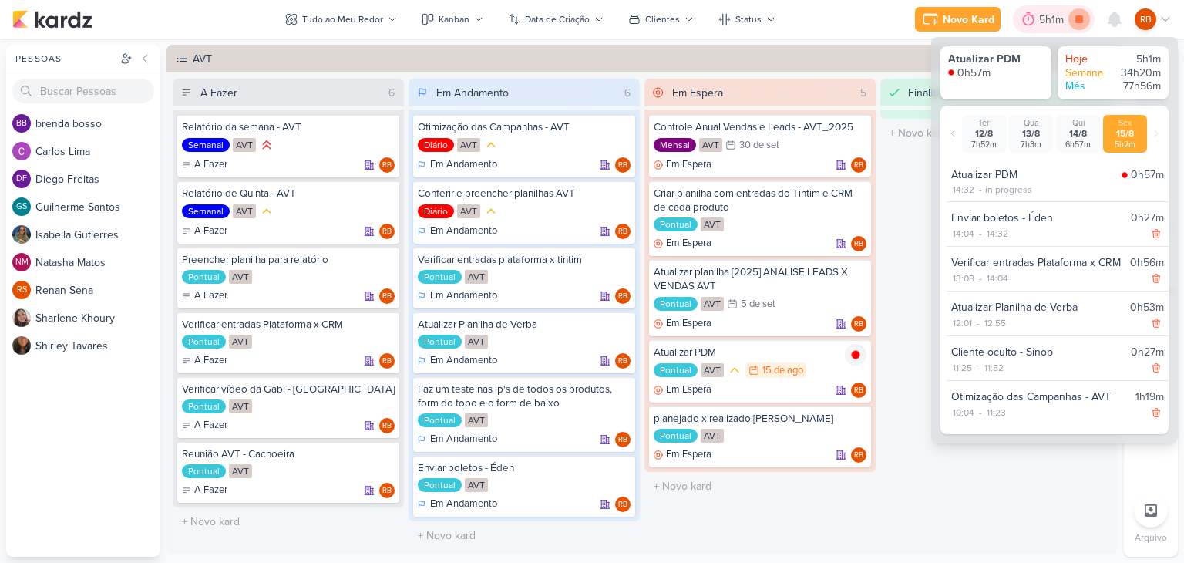
click at [1077, 25] on icon at bounding box center [1079, 19] width 22 height 22
click at [385, 456] on icon at bounding box center [384, 456] width 12 height 12
